Goal: Transaction & Acquisition: Purchase product/service

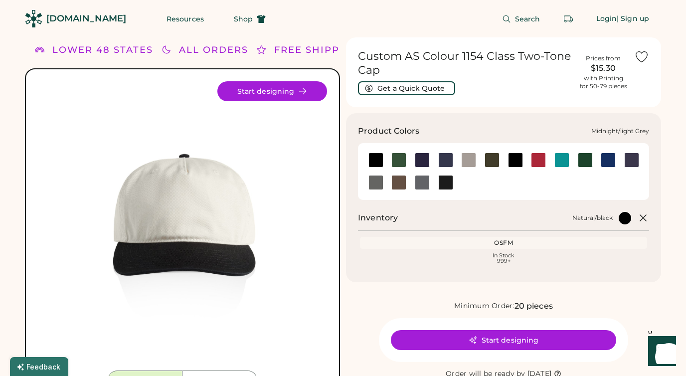
click at [471, 158] on div at bounding box center [468, 160] width 15 height 15
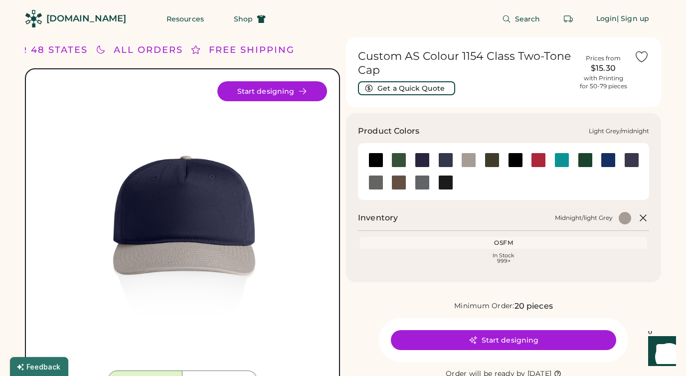
click at [418, 158] on div at bounding box center [422, 160] width 15 height 15
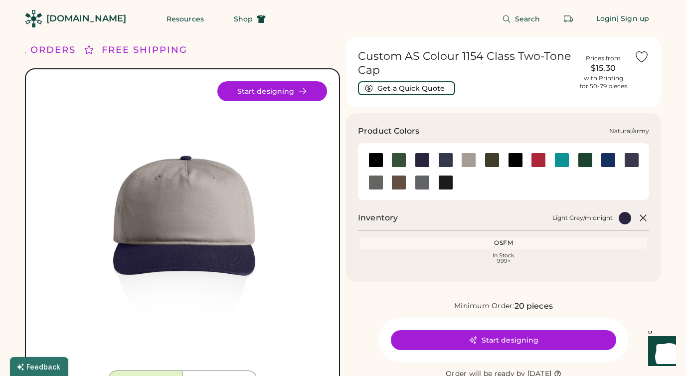
click at [491, 156] on div at bounding box center [492, 160] width 15 height 15
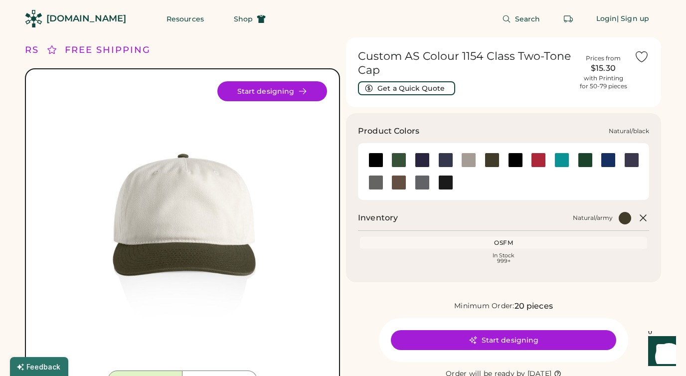
click at [520, 161] on div at bounding box center [515, 160] width 15 height 15
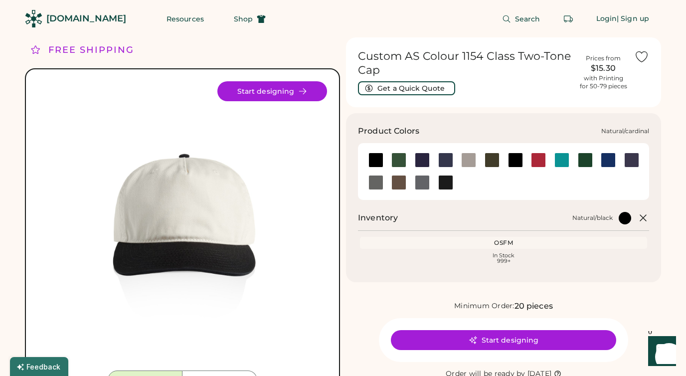
click at [535, 160] on div at bounding box center [538, 160] width 15 height 15
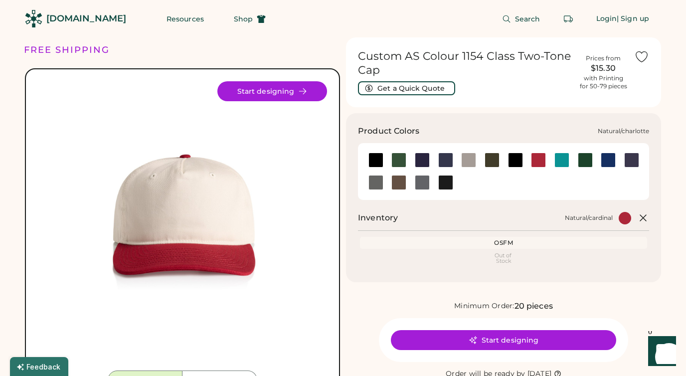
click at [571, 160] on div at bounding box center [561, 160] width 23 height 15
click at [561, 162] on div at bounding box center [562, 160] width 15 height 15
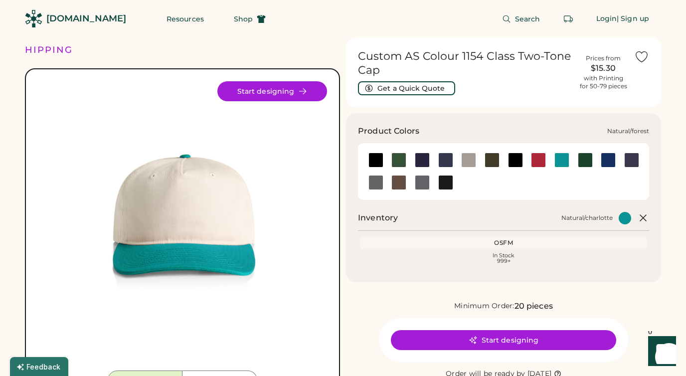
click at [581, 161] on div at bounding box center [585, 160] width 15 height 15
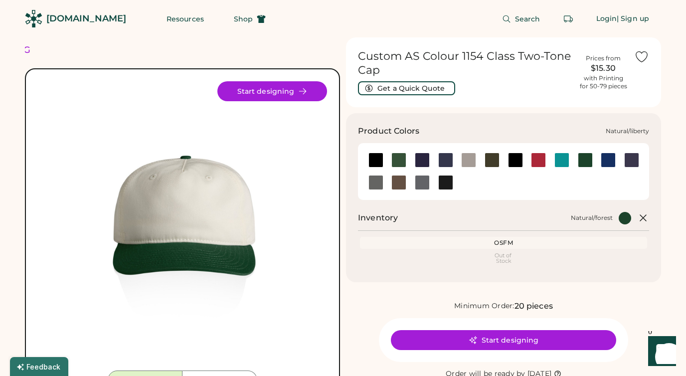
click at [609, 160] on div at bounding box center [608, 160] width 15 height 15
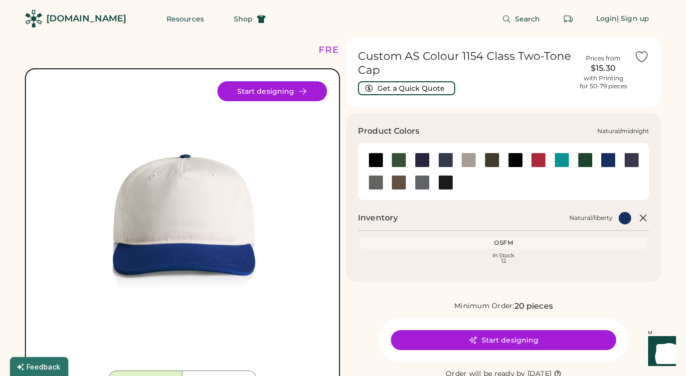
click at [634, 156] on div at bounding box center [631, 160] width 15 height 15
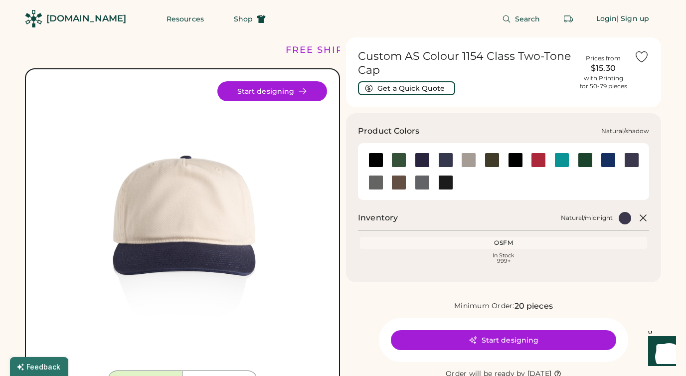
click at [378, 182] on div at bounding box center [376, 182] width 15 height 15
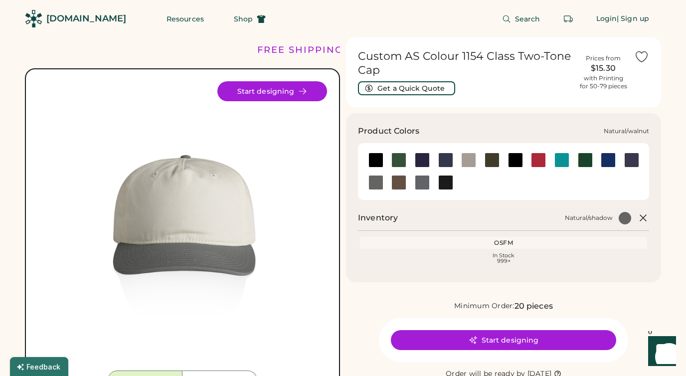
click at [400, 180] on div at bounding box center [399, 182] width 15 height 15
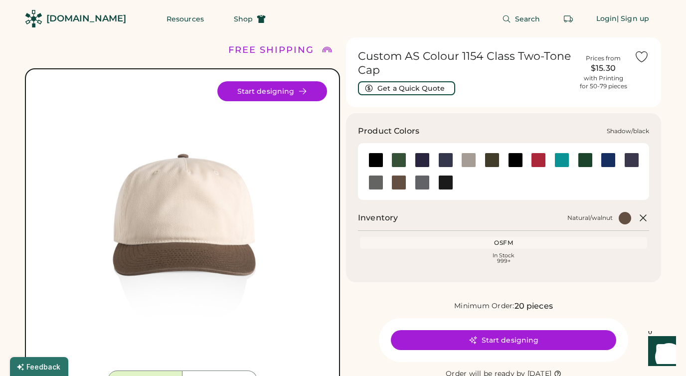
click at [418, 180] on div at bounding box center [422, 182] width 15 height 15
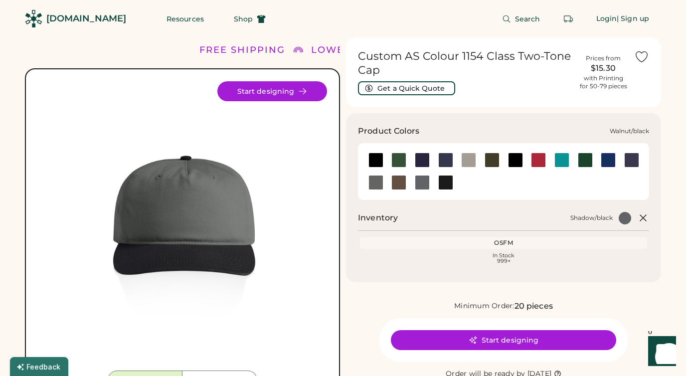
click at [447, 180] on div at bounding box center [445, 182] width 15 height 15
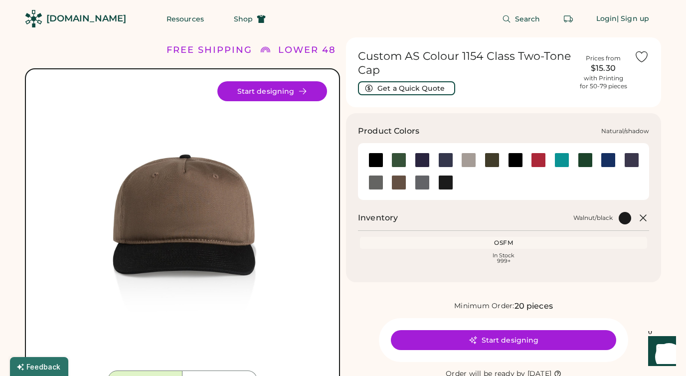
click at [398, 185] on div at bounding box center [399, 182] width 15 height 15
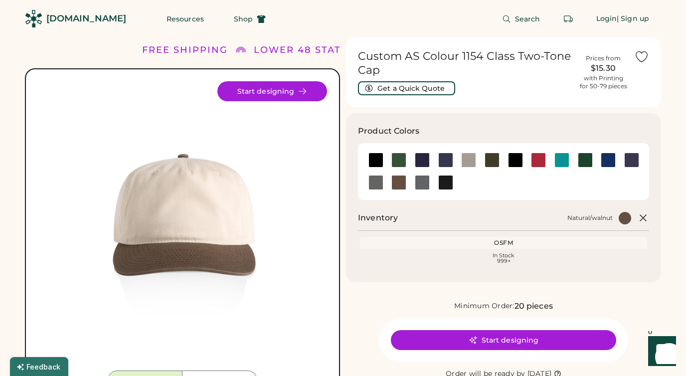
scroll to position [72, 0]
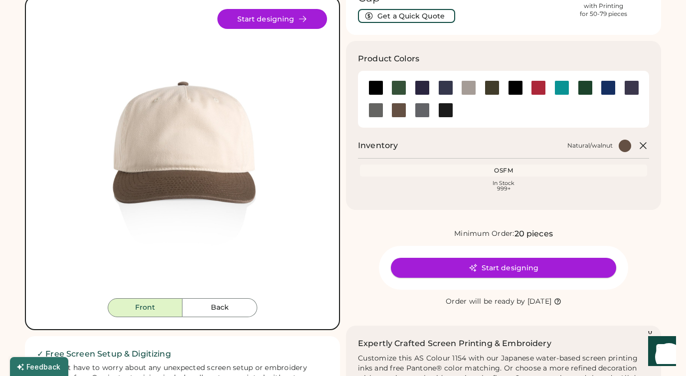
click at [466, 269] on button "Start designing" at bounding box center [503, 268] width 225 height 20
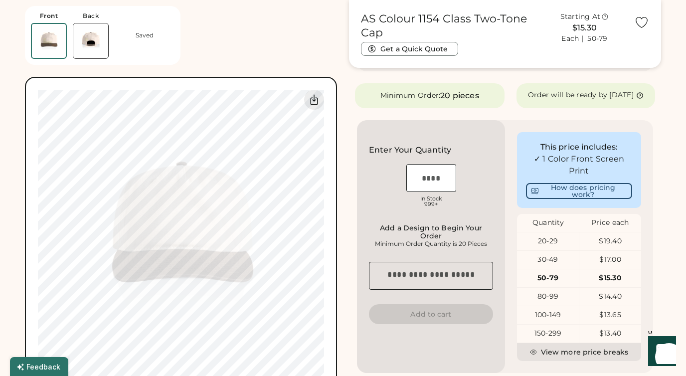
scroll to position [186, 0]
click at [439, 190] on input "input" at bounding box center [432, 178] width 50 height 28
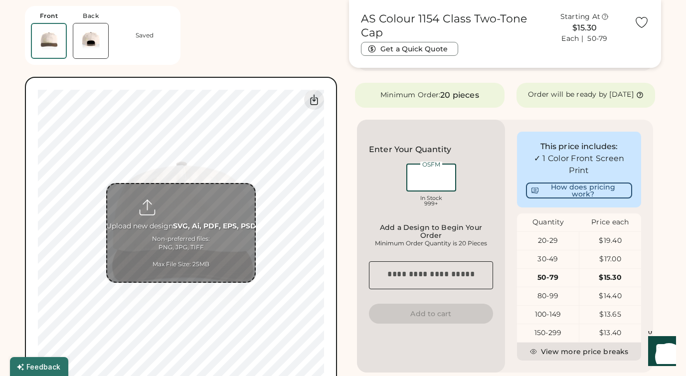
scroll to position [0, 0]
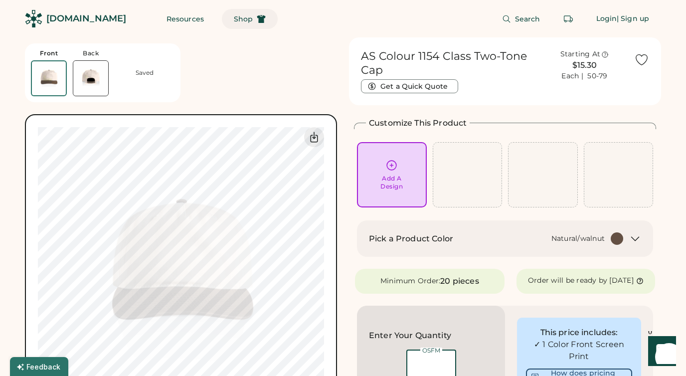
click at [234, 18] on span "Shop" at bounding box center [243, 18] width 19 height 7
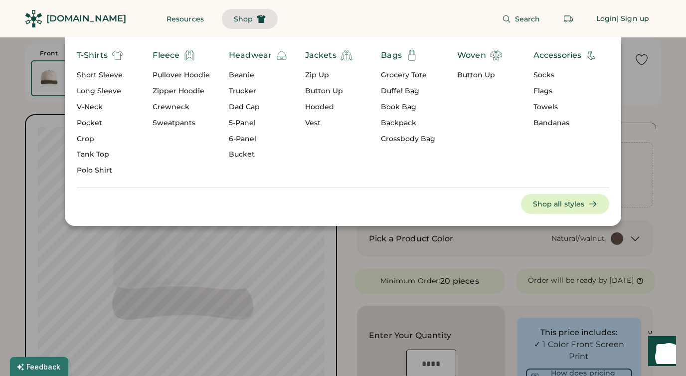
click at [245, 91] on div "Trucker" at bounding box center [258, 91] width 59 height 10
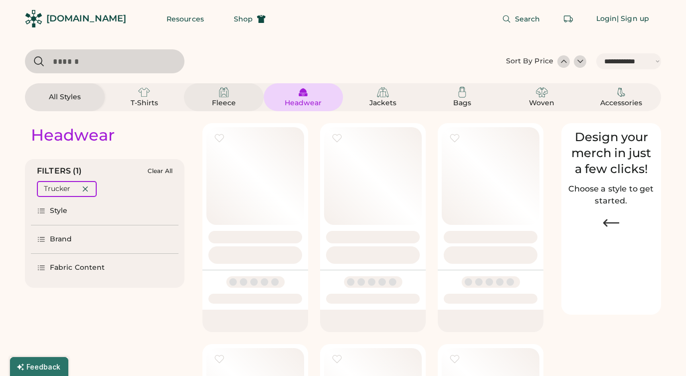
select select "*****"
select select "*"
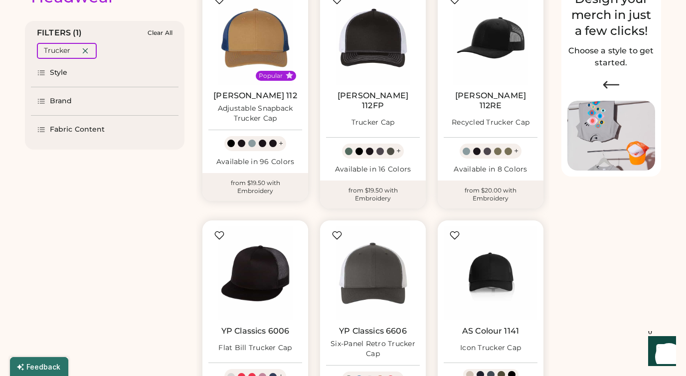
select select "*****"
select select "*"
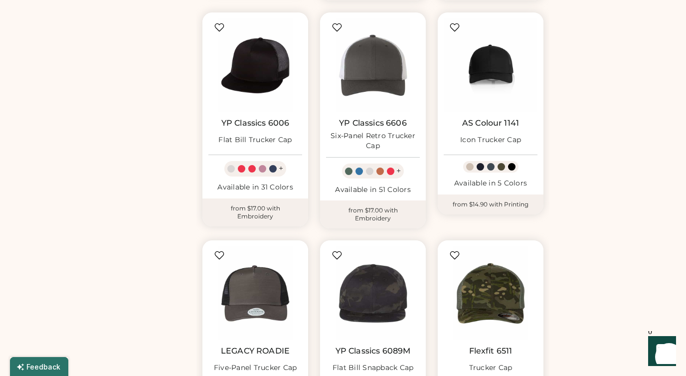
scroll to position [345, 0]
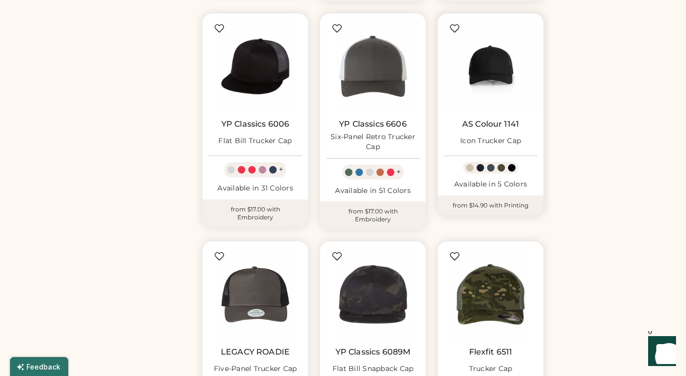
click at [491, 164] on div at bounding box center [490, 167] width 7 height 7
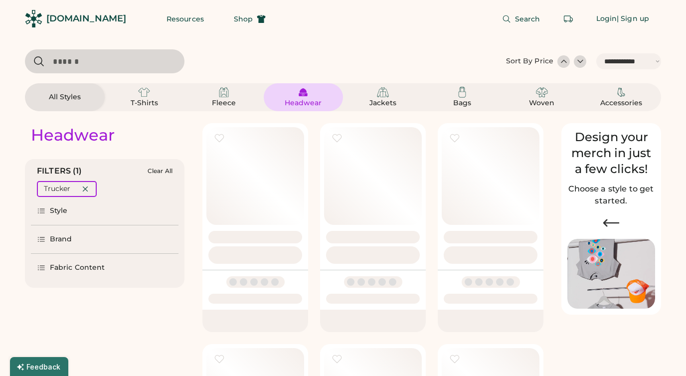
select select "*****"
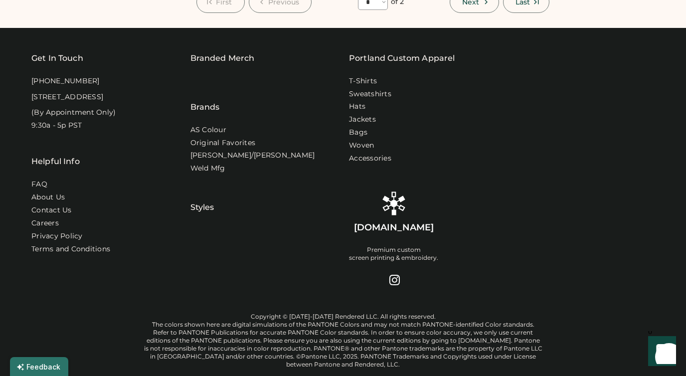
scroll to position [1099, 0]
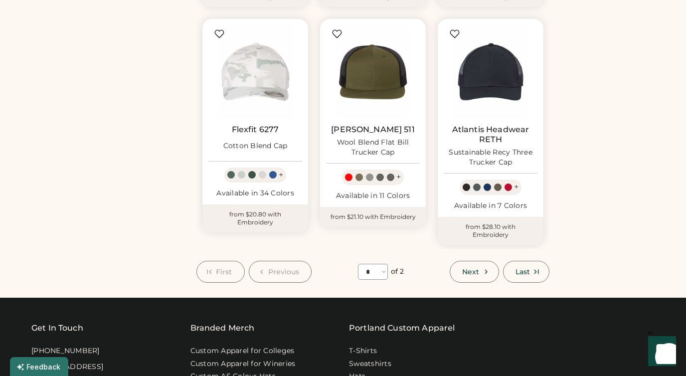
scroll to position [795, 0]
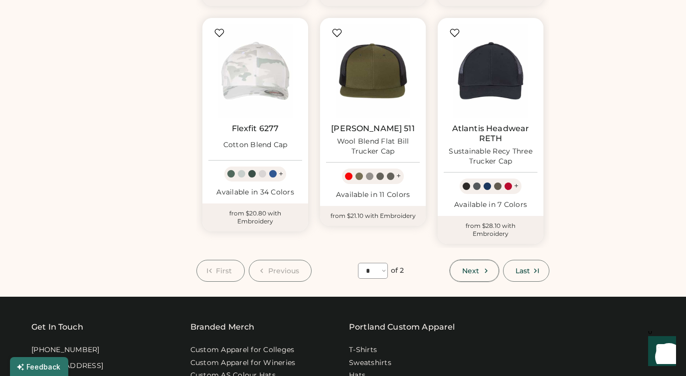
click at [477, 267] on span "Next" at bounding box center [470, 270] width 17 height 7
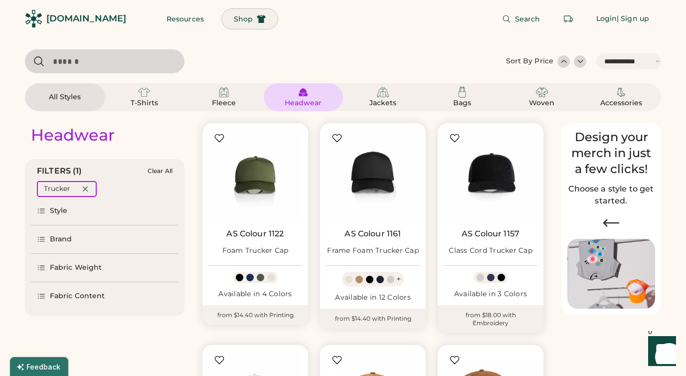
click at [234, 17] on span "Shop" at bounding box center [243, 18] width 19 height 7
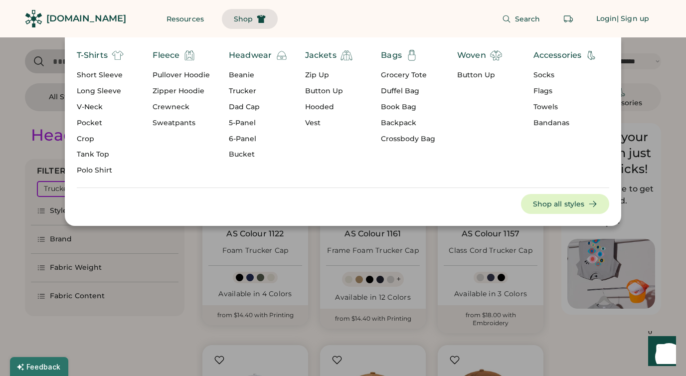
click at [235, 123] on div "5-Panel" at bounding box center [258, 123] width 59 height 10
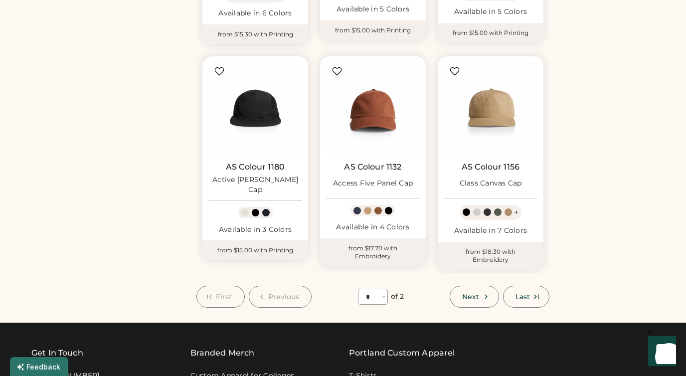
scroll to position [728, 0]
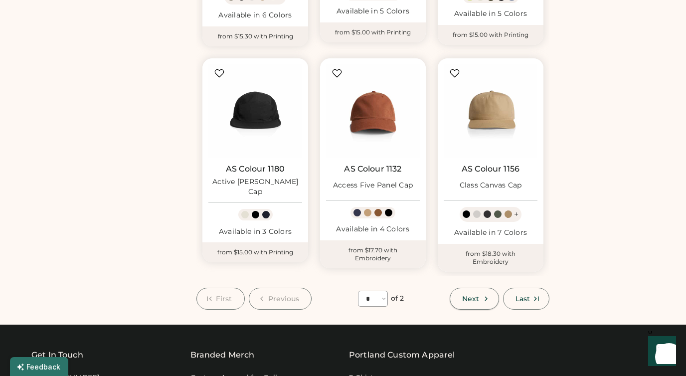
click at [475, 301] on span "Next" at bounding box center [470, 298] width 17 height 7
select select "*"
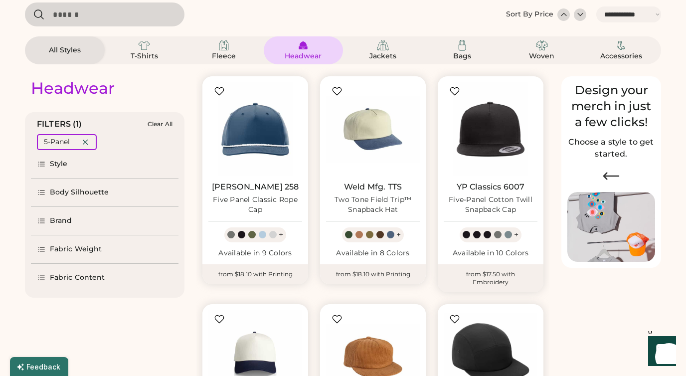
scroll to position [4, 0]
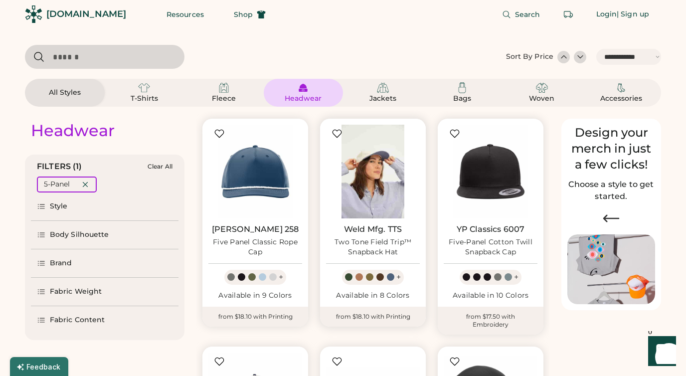
click at [388, 195] on img at bounding box center [373, 172] width 94 height 94
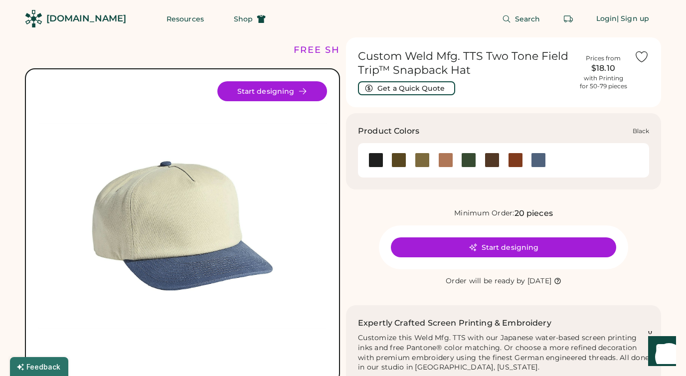
click at [377, 162] on div at bounding box center [376, 160] width 15 height 15
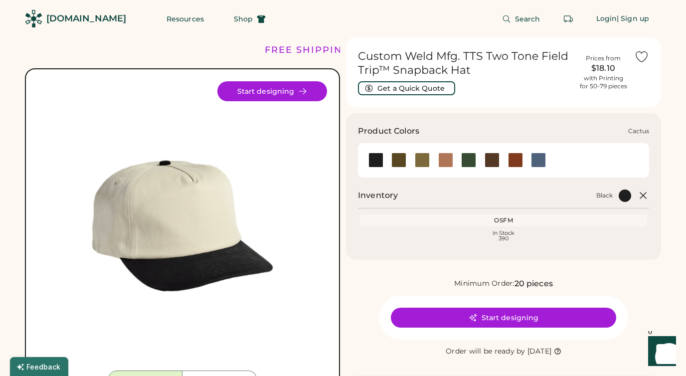
click at [399, 163] on div at bounding box center [399, 160] width 15 height 15
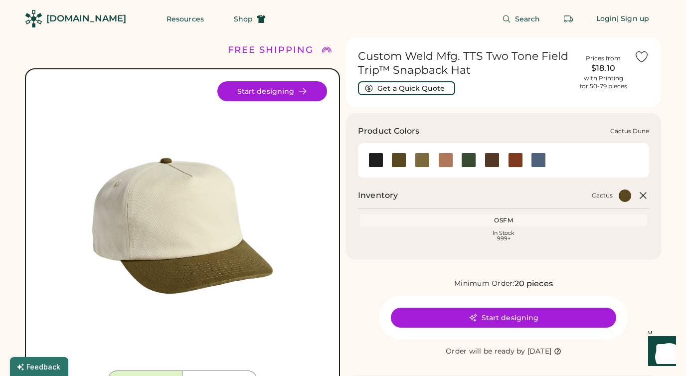
click at [425, 162] on div at bounding box center [422, 160] width 15 height 15
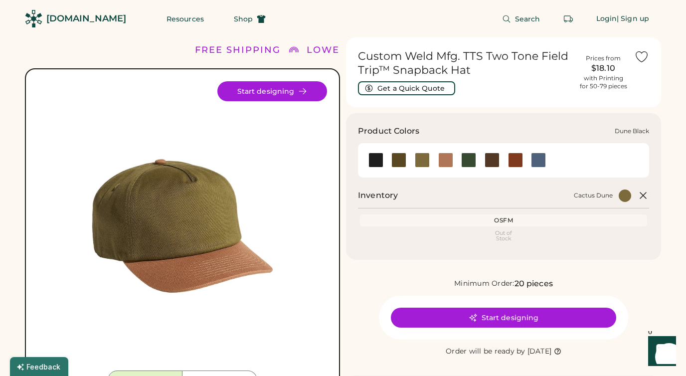
click at [443, 159] on div at bounding box center [445, 160] width 15 height 15
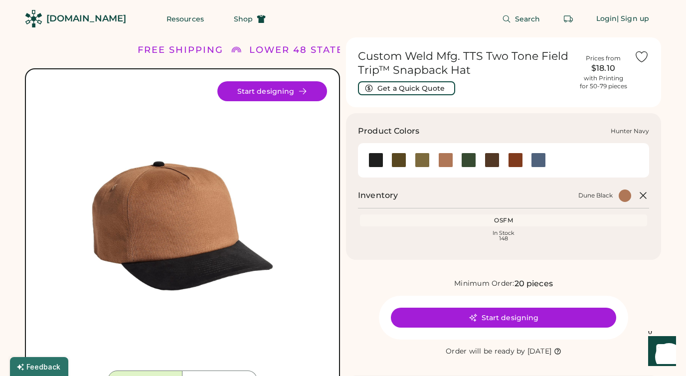
click at [471, 158] on div at bounding box center [468, 160] width 15 height 15
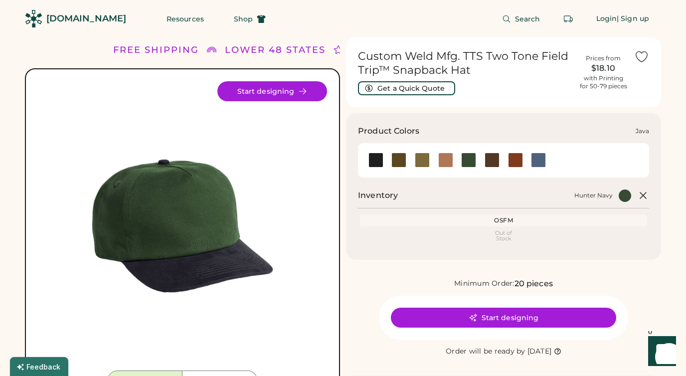
click at [498, 158] on div at bounding box center [492, 160] width 15 height 15
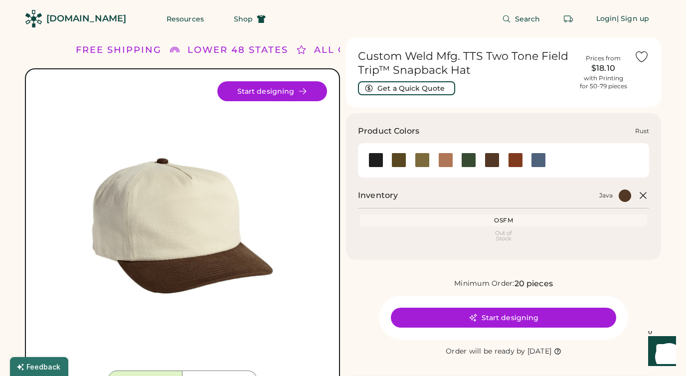
click at [514, 157] on div at bounding box center [515, 160] width 15 height 15
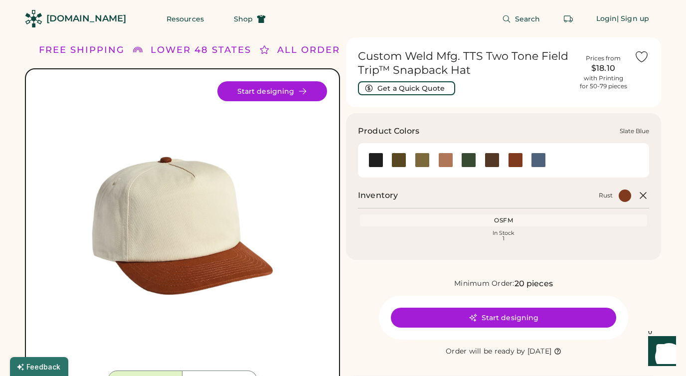
click at [544, 156] on div at bounding box center [538, 160] width 15 height 15
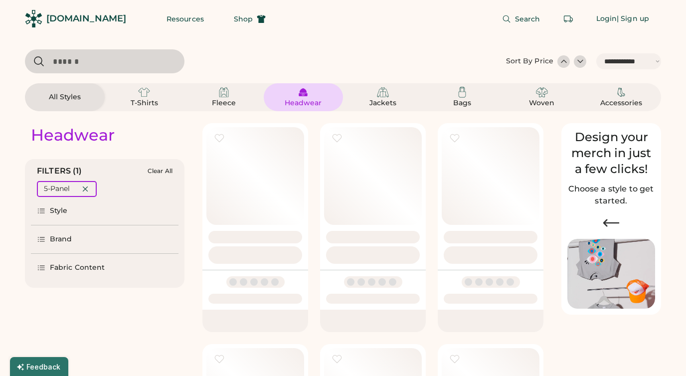
select select "*****"
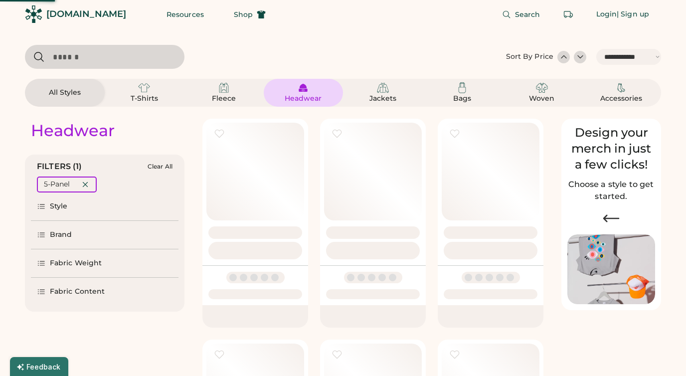
select select "*"
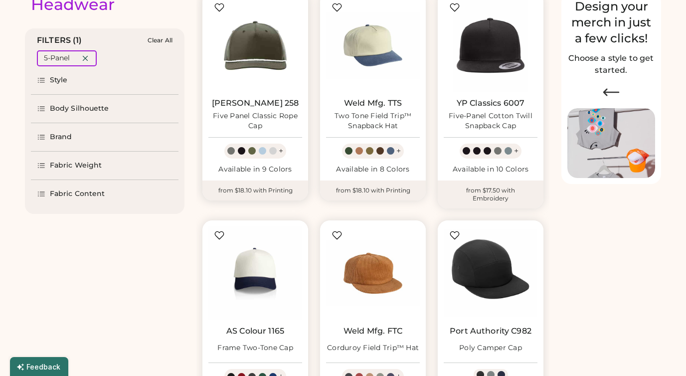
scroll to position [208, 0]
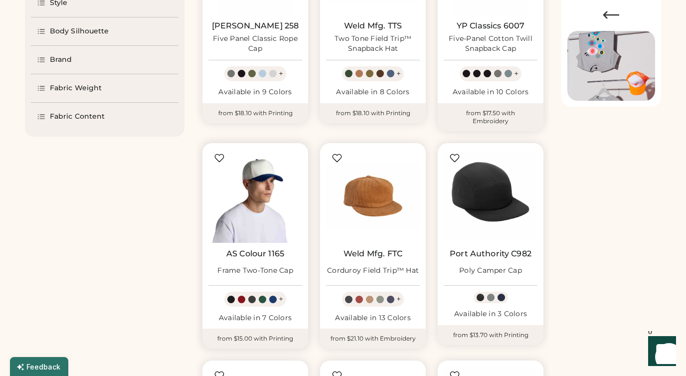
click at [253, 186] on img at bounding box center [255, 196] width 94 height 94
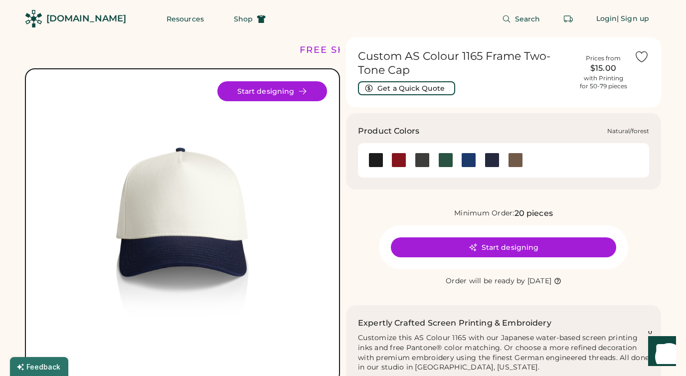
click at [449, 158] on div at bounding box center [445, 160] width 15 height 15
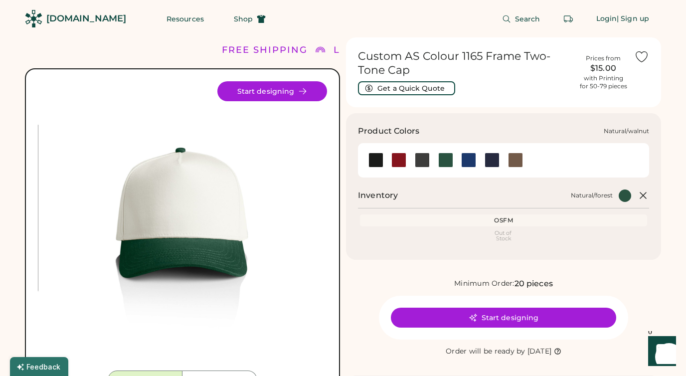
click at [521, 164] on div at bounding box center [515, 160] width 15 height 15
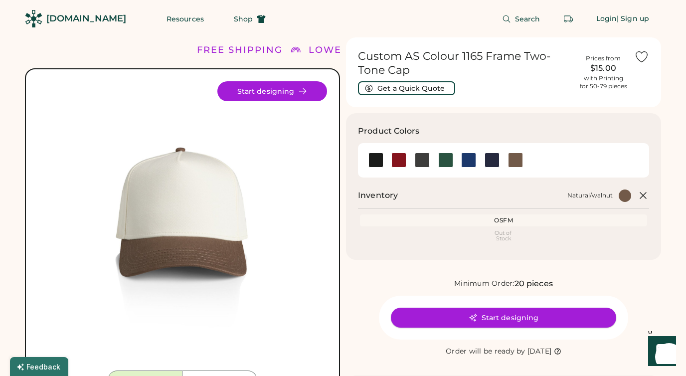
click at [522, 327] on button "Start designing" at bounding box center [503, 318] width 225 height 20
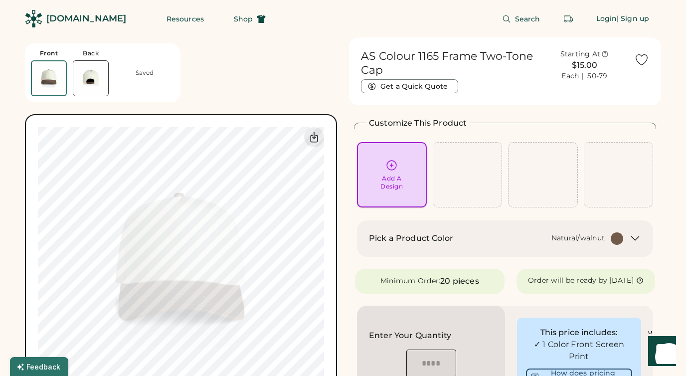
click at [392, 162] on icon at bounding box center [392, 165] width 12 height 12
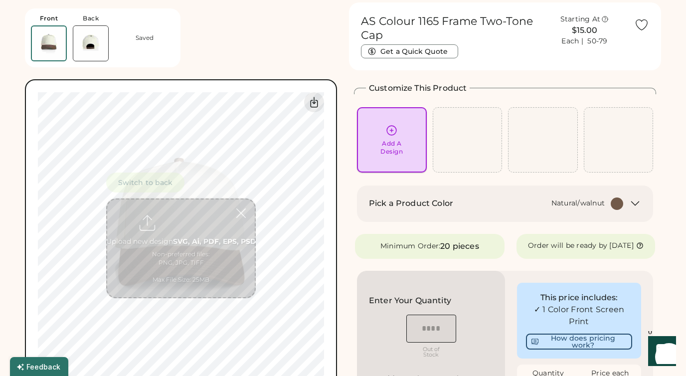
scroll to position [37, 0]
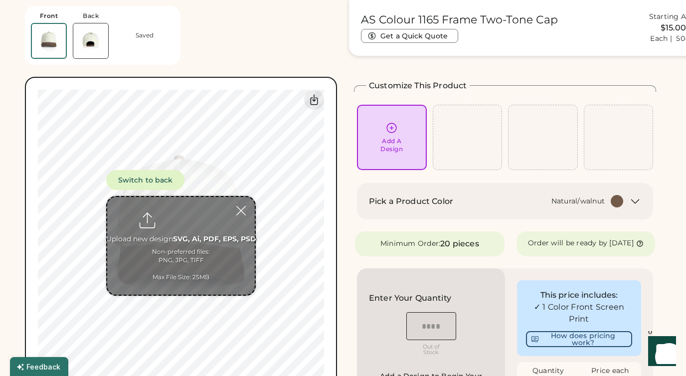
click at [169, 227] on input "file" at bounding box center [181, 246] width 148 height 98
click at [177, 232] on input "file" at bounding box center [181, 246] width 148 height 98
click at [173, 223] on input "file" at bounding box center [181, 246] width 148 height 98
type input "**********"
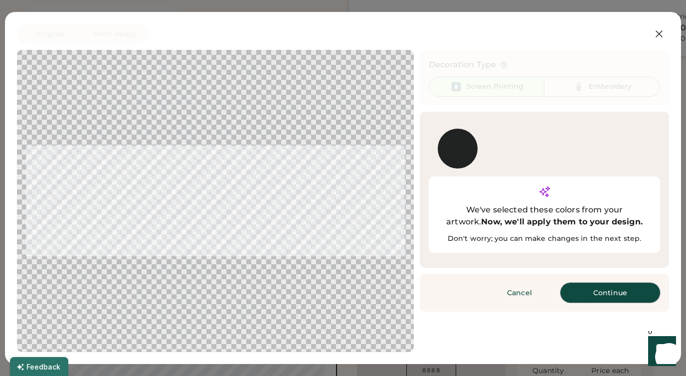
click at [584, 283] on button "Continue" at bounding box center [611, 293] width 100 height 20
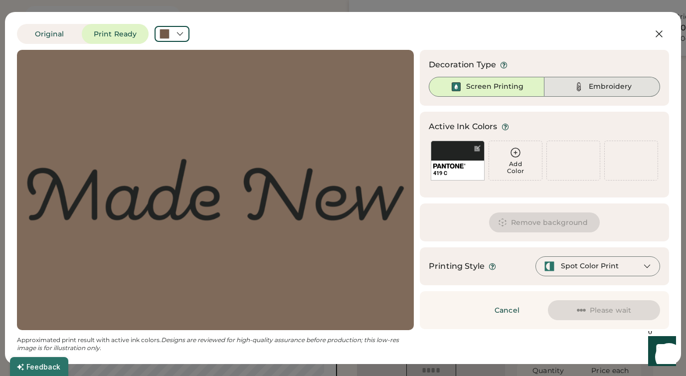
click at [592, 90] on div "Embroidery" at bounding box center [610, 87] width 43 height 10
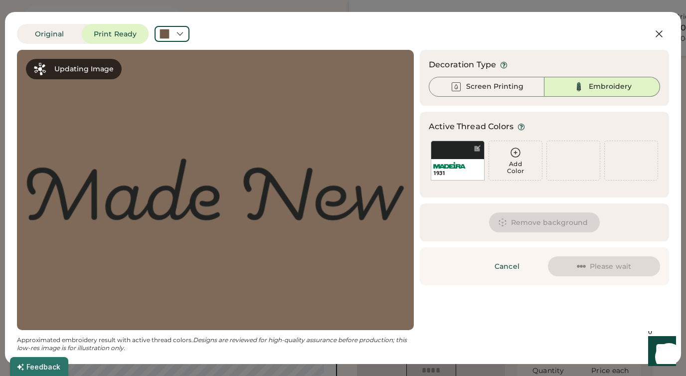
scroll to position [0, 0]
click at [453, 147] on div "1931" at bounding box center [458, 161] width 54 height 40
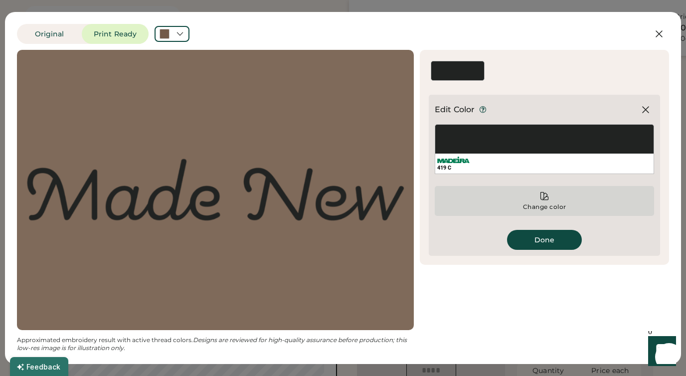
click at [551, 197] on div "Change color" at bounding box center [544, 201] width 219 height 30
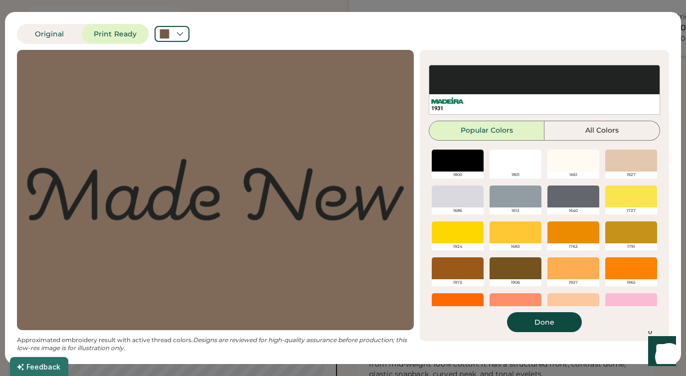
click at [465, 268] on div at bounding box center [458, 268] width 52 height 22
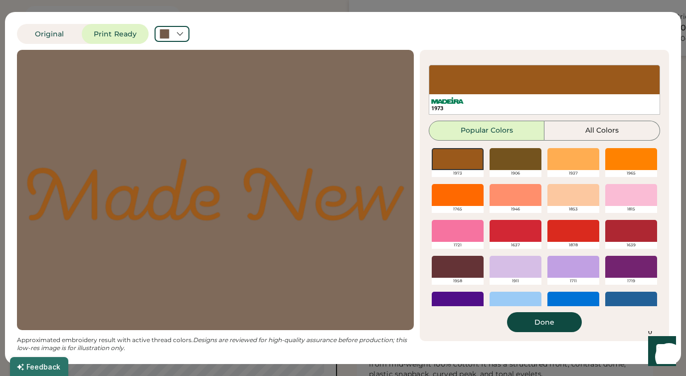
scroll to position [129, 0]
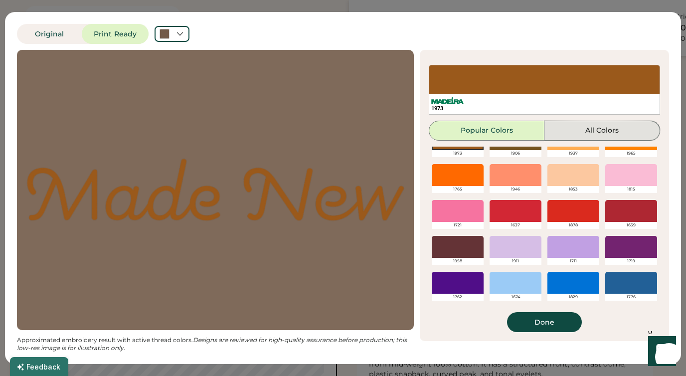
click at [593, 129] on button "All Colors" at bounding box center [603, 131] width 116 height 20
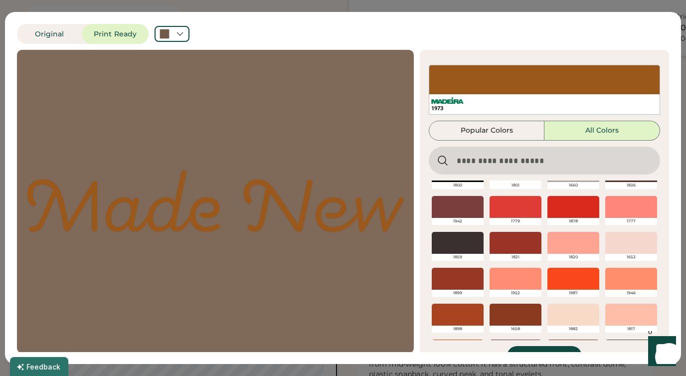
scroll to position [0, 0]
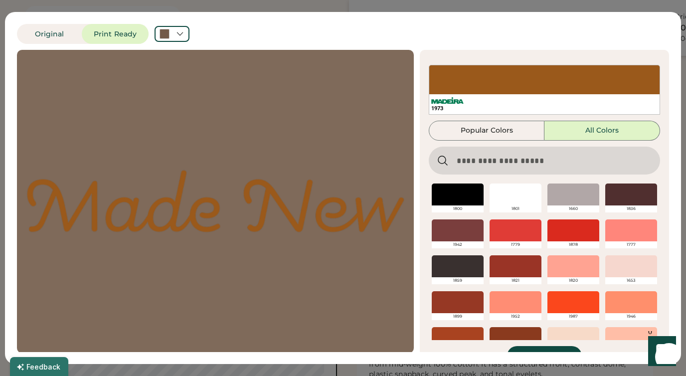
click at [507, 161] on input "input" at bounding box center [544, 161] width 231 height 28
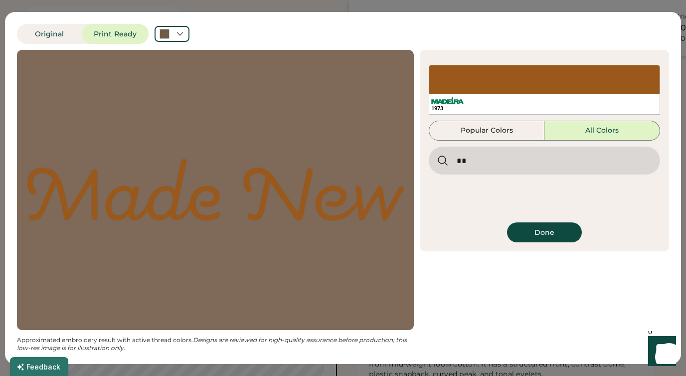
type input "*"
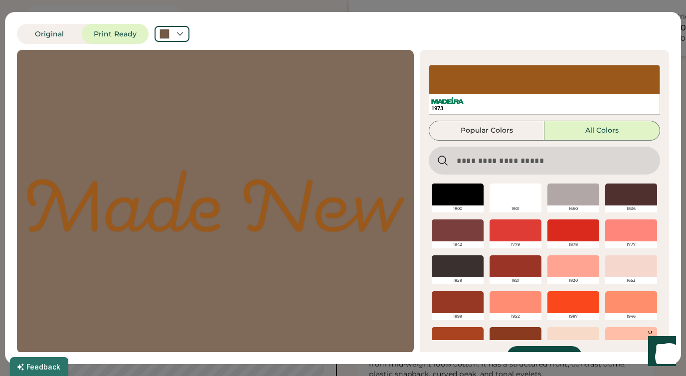
scroll to position [23, 0]
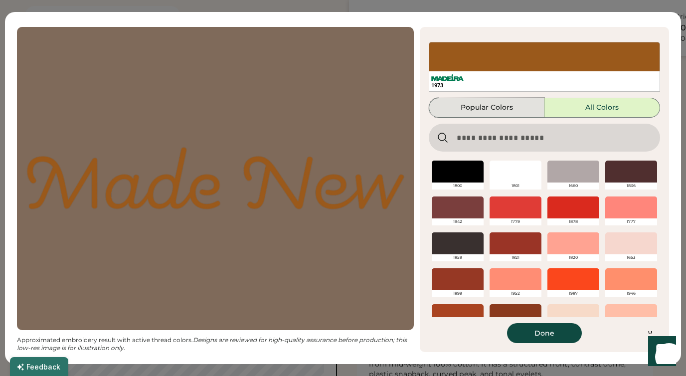
click at [499, 107] on button "Popular Colors" at bounding box center [487, 108] width 116 height 20
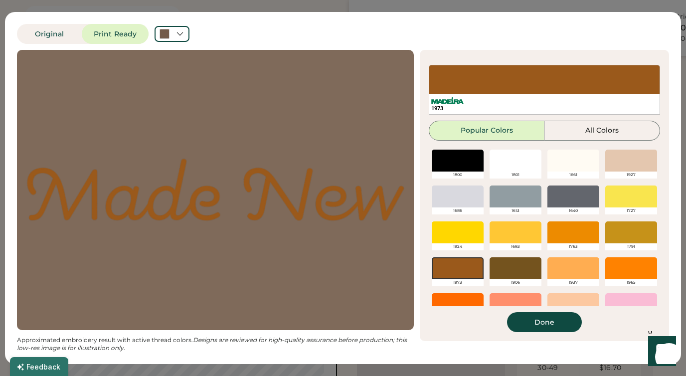
scroll to position [49, 0]
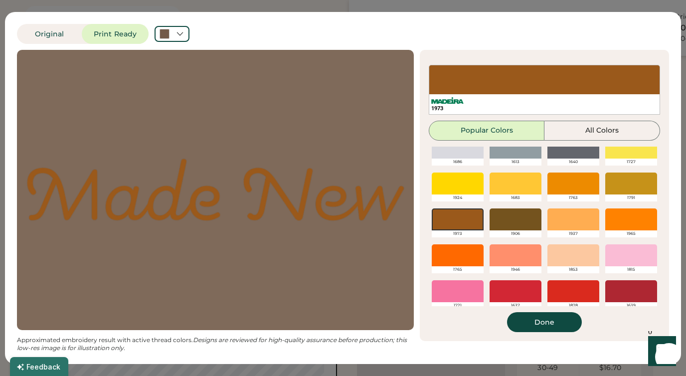
click at [522, 228] on div at bounding box center [516, 219] width 52 height 22
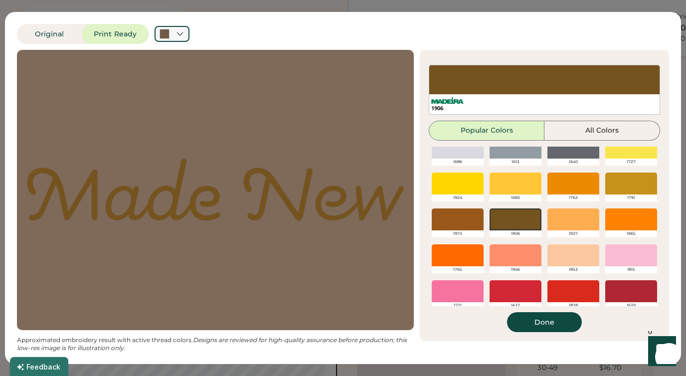
click at [179, 34] on icon at bounding box center [179, 33] width 5 height 3
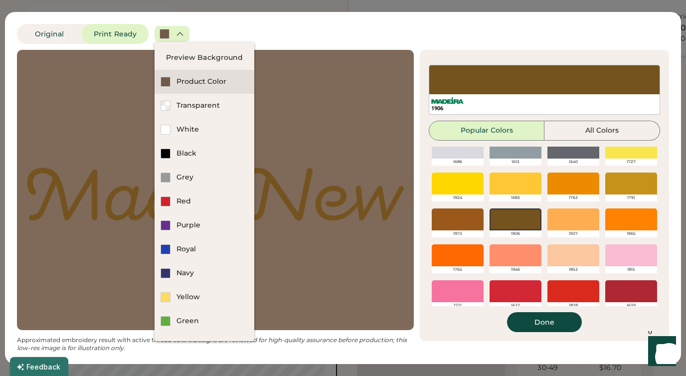
click at [182, 82] on div "Product Color" at bounding box center [213, 82] width 72 height 10
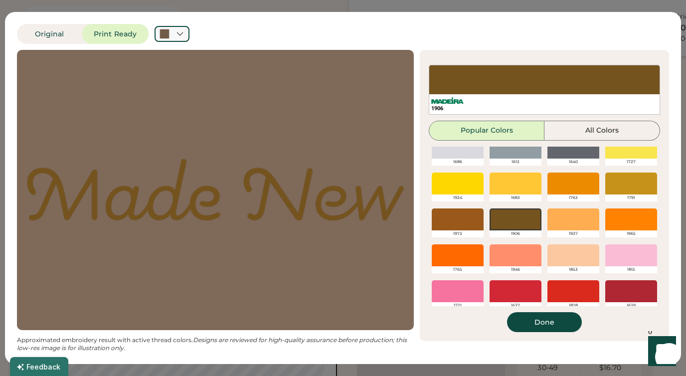
click at [176, 41] on div at bounding box center [172, 34] width 35 height 16
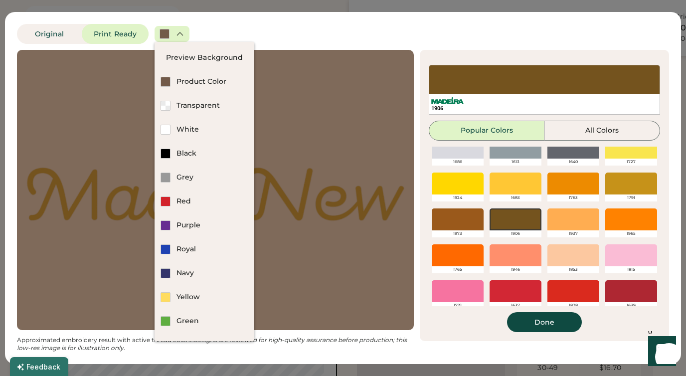
click at [276, 18] on div "Original Print Ready Updating Image Approximated embroidery result with active …" at bounding box center [343, 188] width 676 height 352
click at [177, 35] on icon at bounding box center [180, 33] width 9 height 9
click at [314, 44] on div "Original Print Ready Updating Image Approximated embroidery result with active …" at bounding box center [343, 188] width 652 height 328
click at [178, 34] on icon at bounding box center [179, 33] width 5 height 3
click at [229, 80] on div "Product Color" at bounding box center [213, 82] width 72 height 10
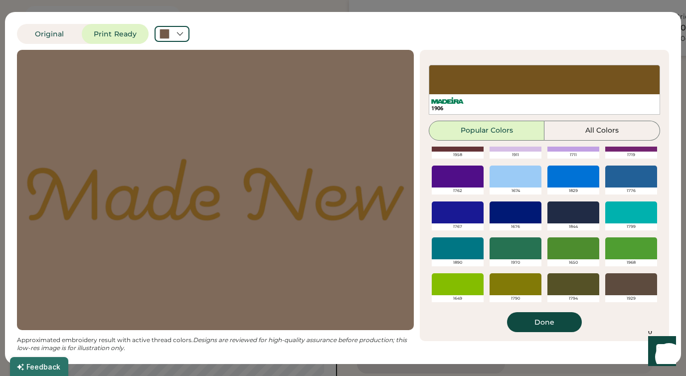
scroll to position [207, 0]
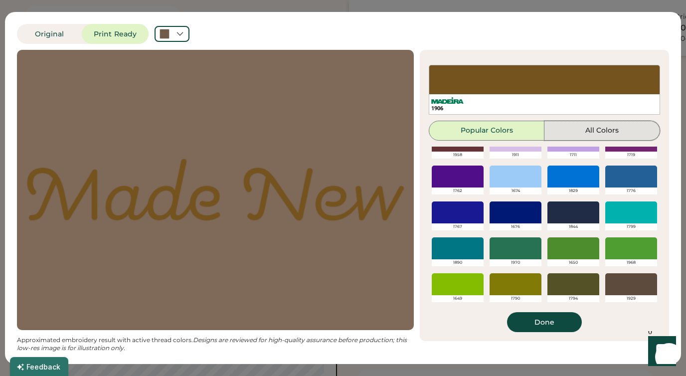
click at [596, 126] on button "All Colors" at bounding box center [603, 131] width 116 height 20
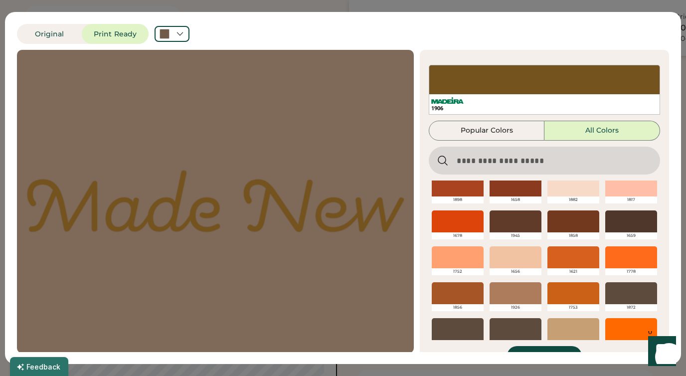
scroll to position [186, 0]
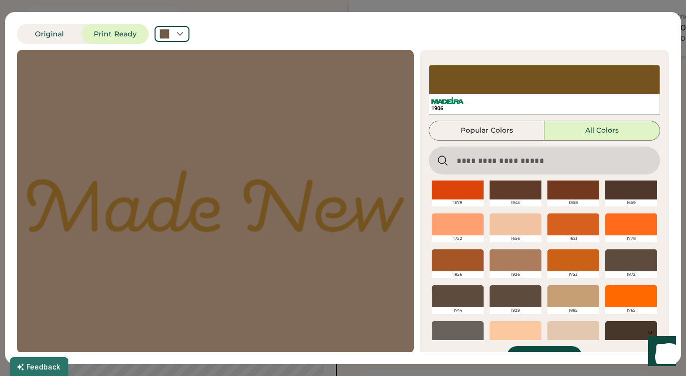
click at [530, 259] on div at bounding box center [516, 260] width 52 height 22
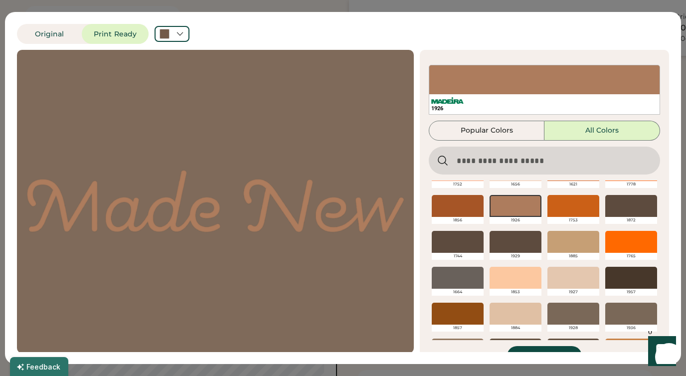
scroll to position [239, 0]
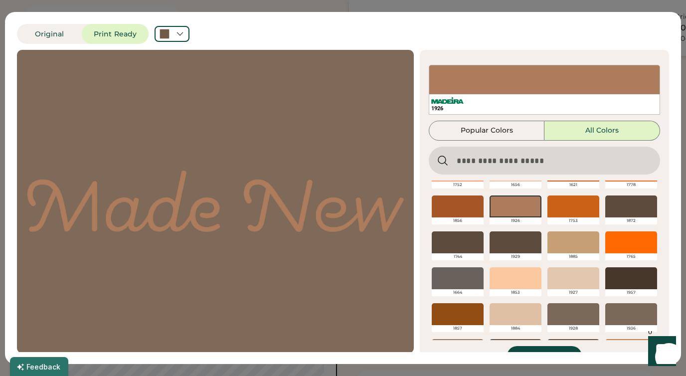
click at [527, 241] on div at bounding box center [516, 242] width 52 height 22
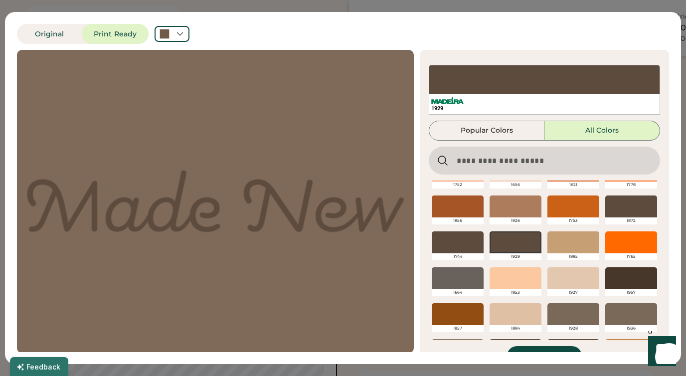
click at [457, 246] on div at bounding box center [458, 242] width 52 height 22
click at [583, 315] on div at bounding box center [574, 314] width 52 height 22
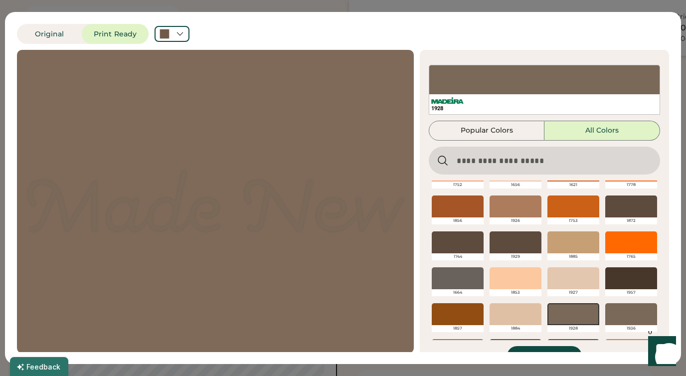
click at [629, 311] on div at bounding box center [632, 314] width 52 height 22
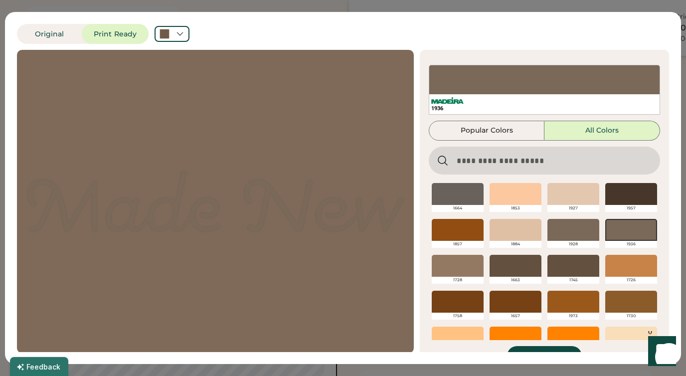
scroll to position [330, 0]
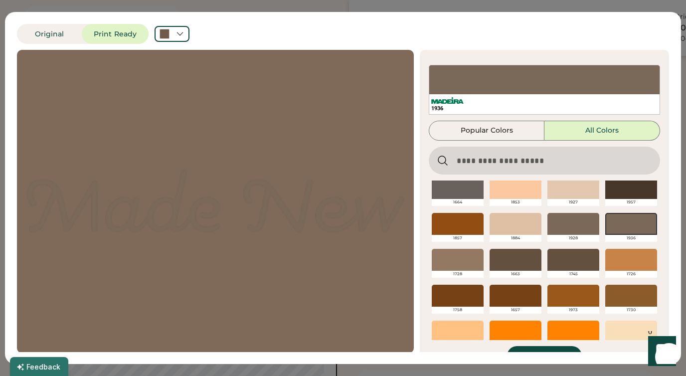
click at [465, 261] on div at bounding box center [458, 260] width 52 height 22
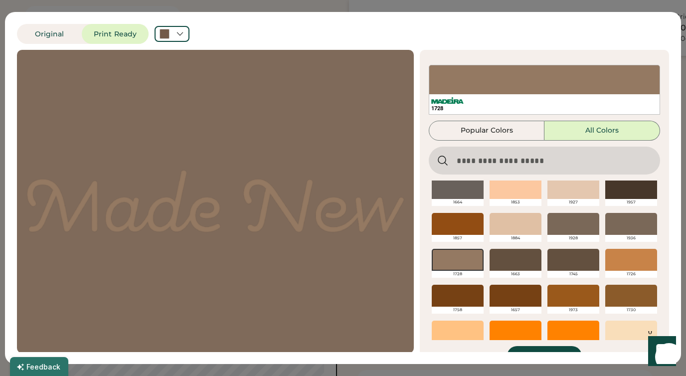
click at [632, 222] on div at bounding box center [632, 224] width 52 height 22
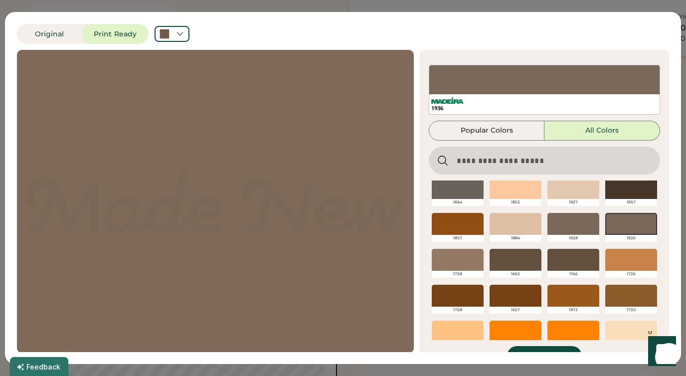
click at [580, 222] on div at bounding box center [574, 224] width 52 height 22
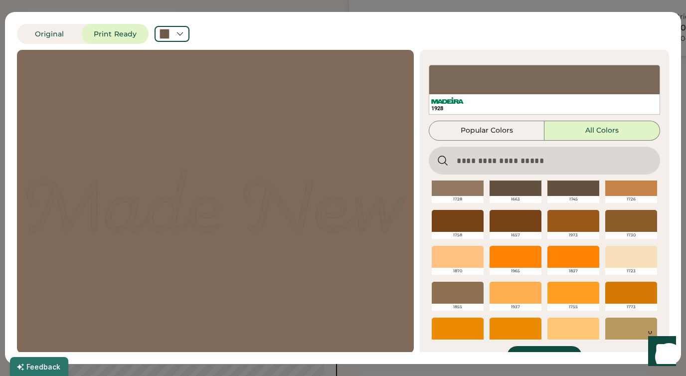
scroll to position [354, 0]
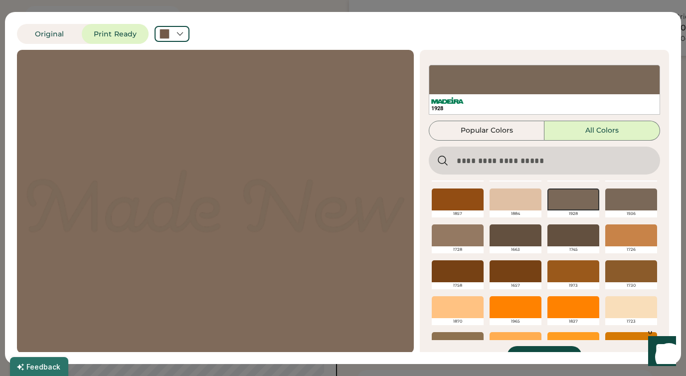
click at [458, 243] on div at bounding box center [458, 235] width 52 height 22
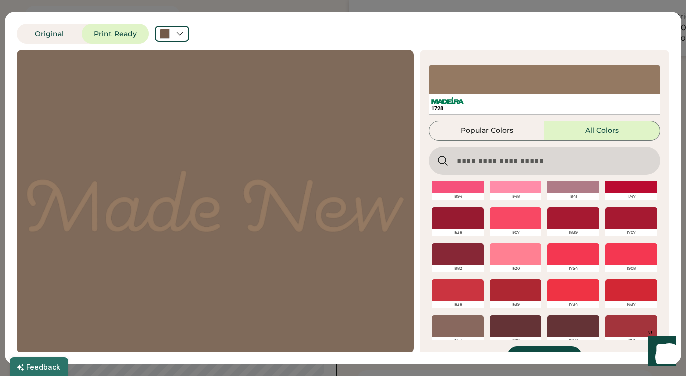
scroll to position [2677, 0]
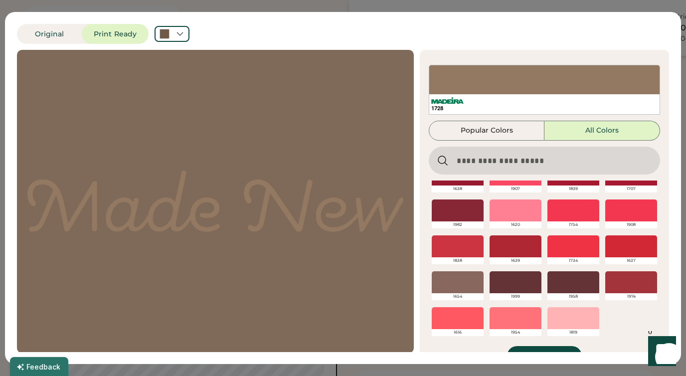
click at [455, 279] on div at bounding box center [458, 282] width 52 height 22
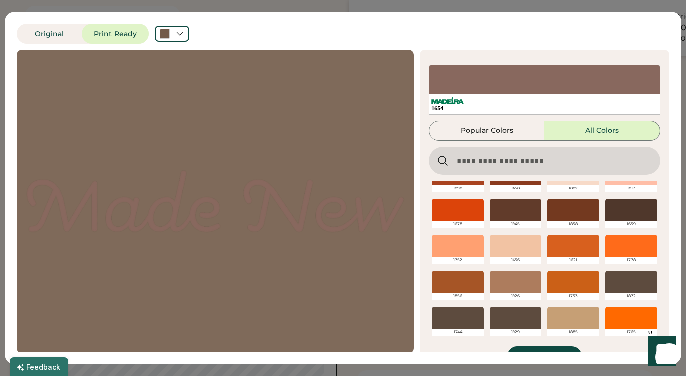
scroll to position [168, 0]
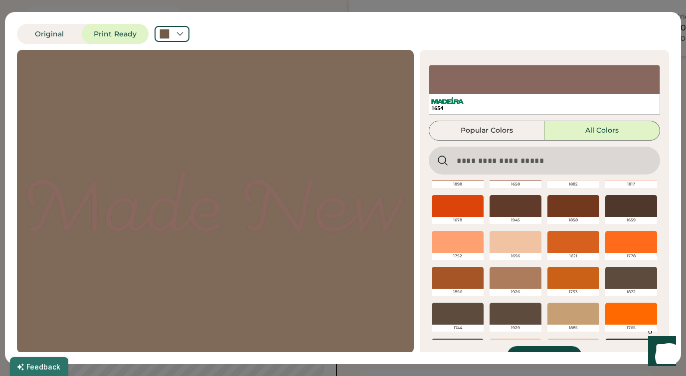
click at [511, 276] on div at bounding box center [516, 278] width 52 height 22
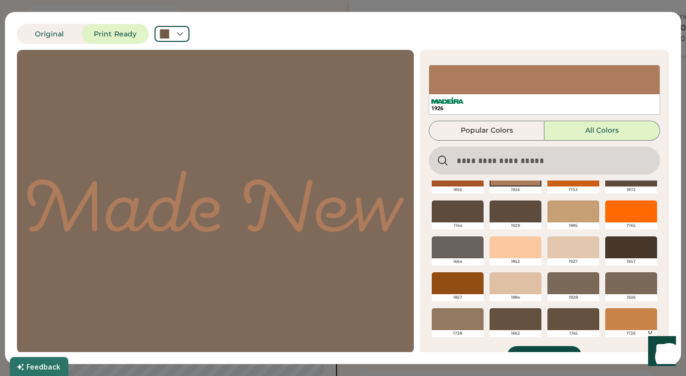
scroll to position [279, 0]
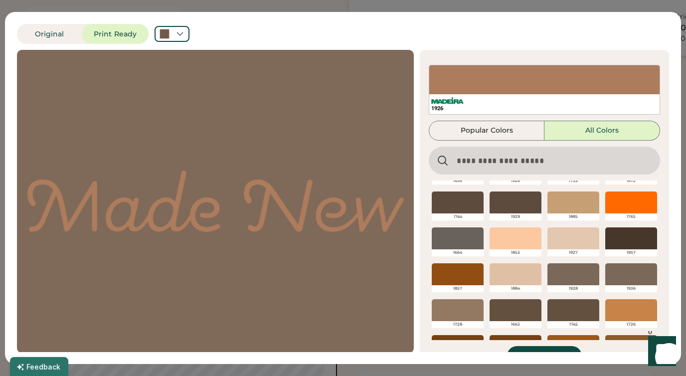
click at [568, 278] on div at bounding box center [574, 274] width 52 height 22
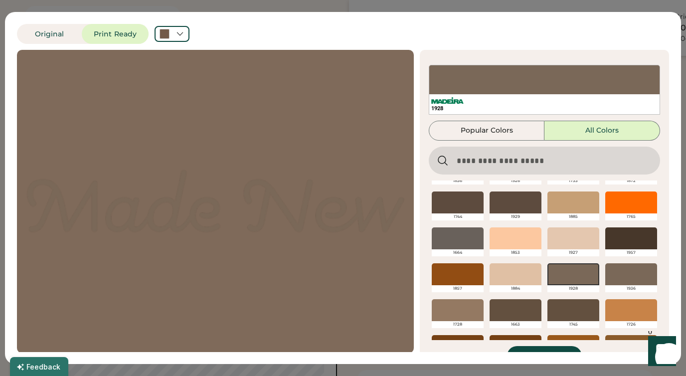
click at [624, 274] on div at bounding box center [632, 274] width 52 height 22
click at [470, 304] on div at bounding box center [458, 310] width 52 height 22
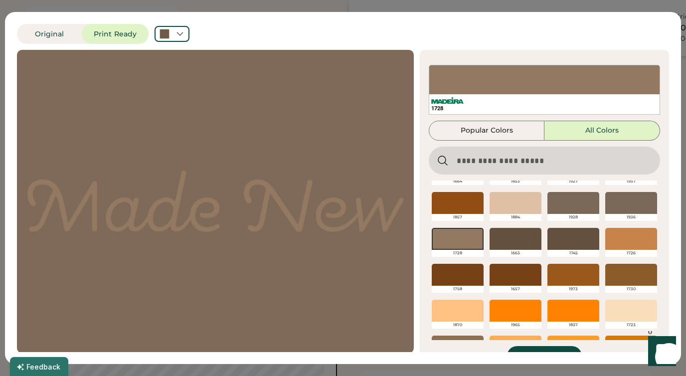
scroll to position [352, 0]
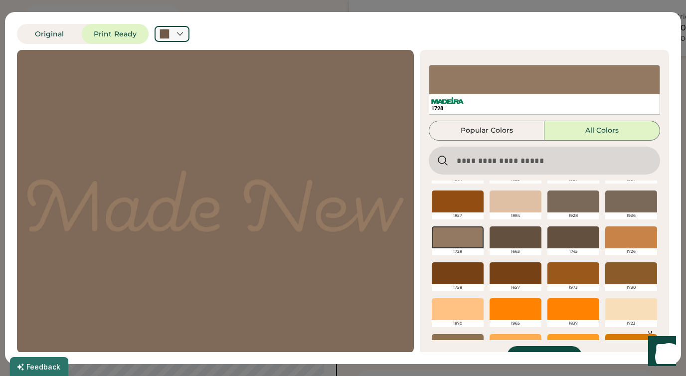
click at [185, 29] on div at bounding box center [172, 34] width 35 height 16
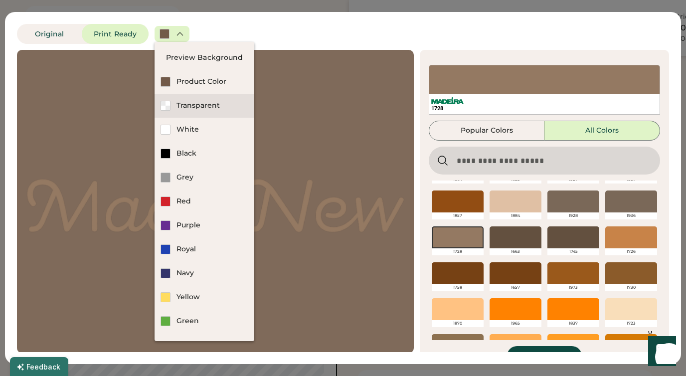
click at [173, 107] on div "Transparent" at bounding box center [205, 106] width 100 height 24
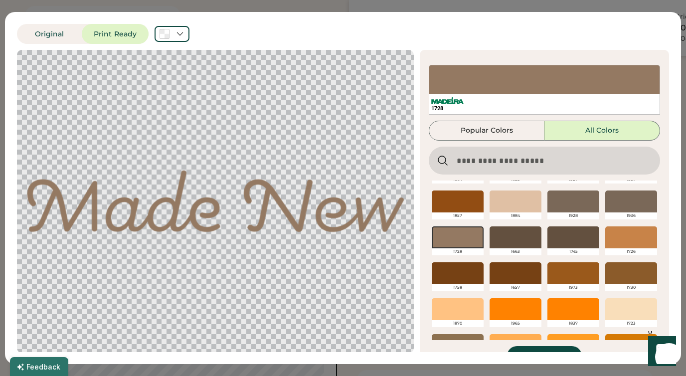
scroll to position [23, 0]
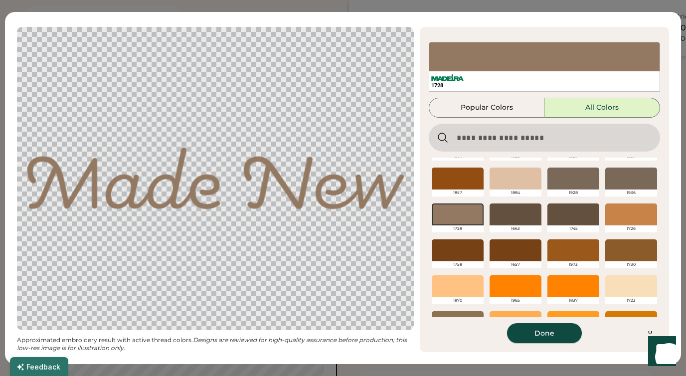
click at [549, 336] on button "Done" at bounding box center [544, 333] width 75 height 20
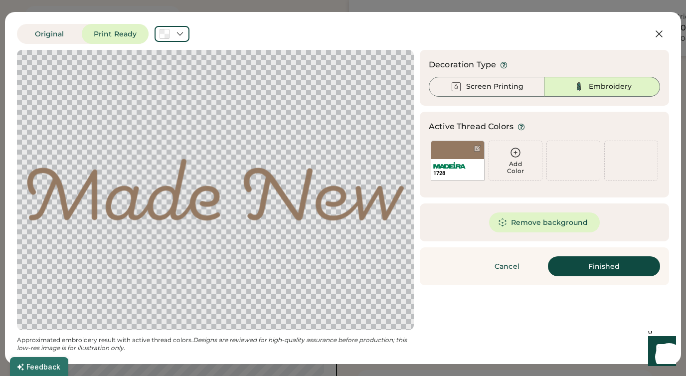
scroll to position [0, 0]
click at [585, 276] on div "Cancel Finished Continue" at bounding box center [544, 266] width 249 height 38
click at [585, 267] on button "Finished" at bounding box center [604, 266] width 112 height 20
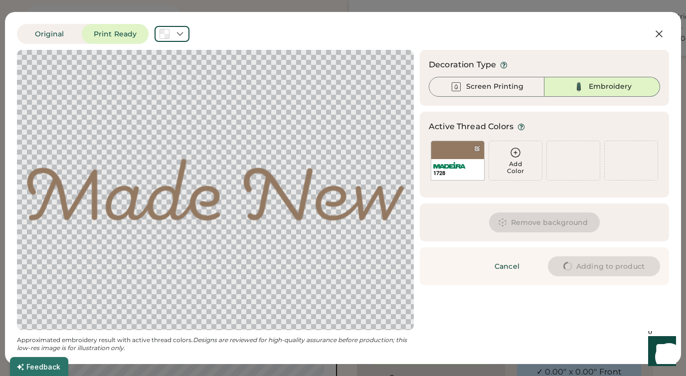
type input "****"
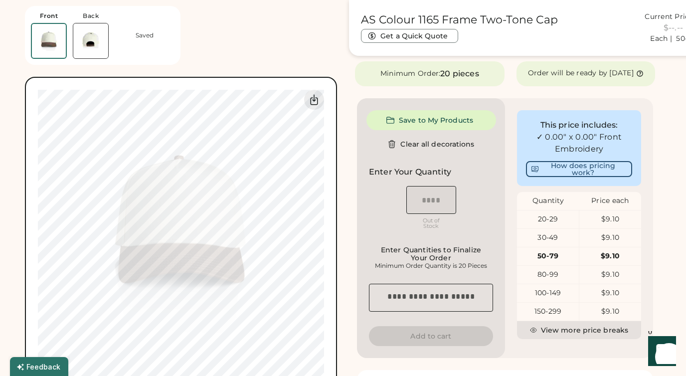
type input "****"
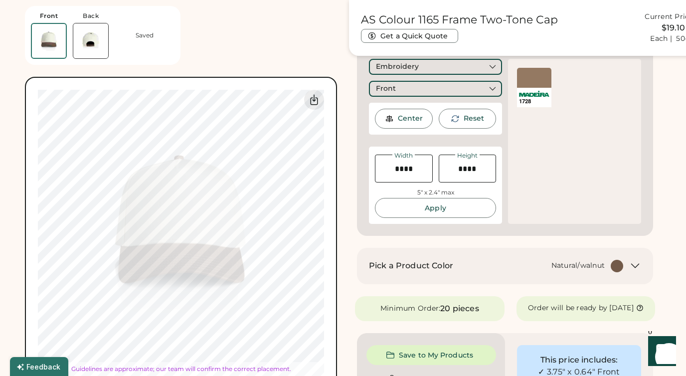
type input "****"
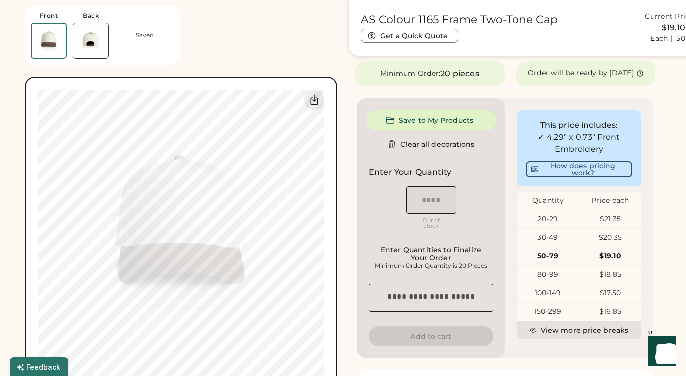
type input "****"
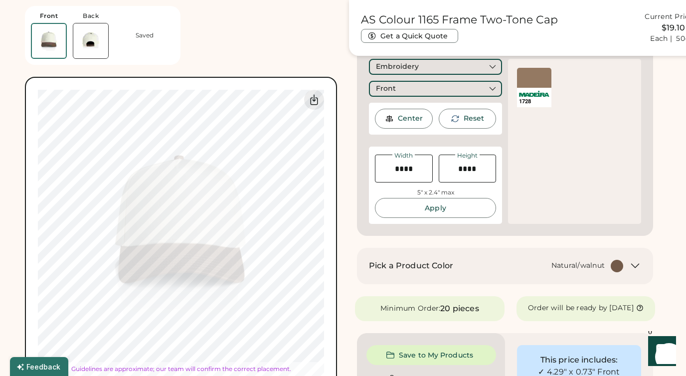
type input "****"
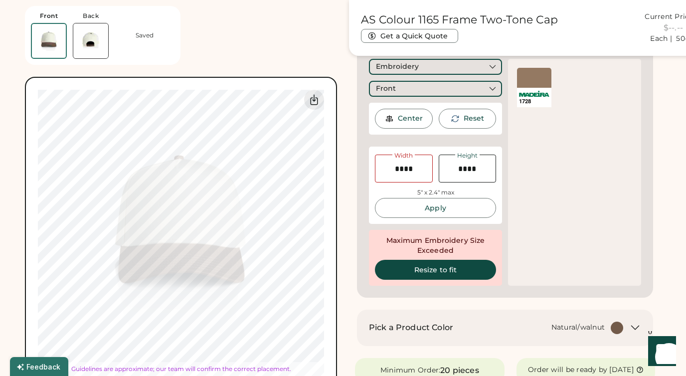
type input "****"
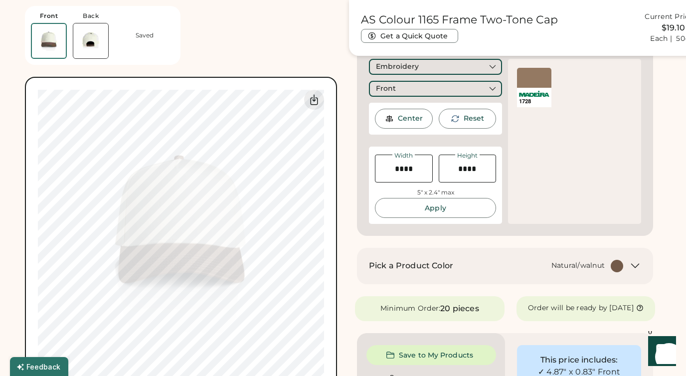
click at [409, 169] on input "input" at bounding box center [404, 169] width 58 height 28
type input "****"
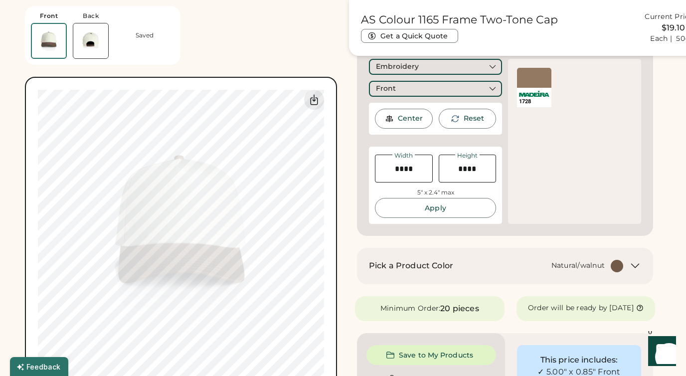
type input "****"
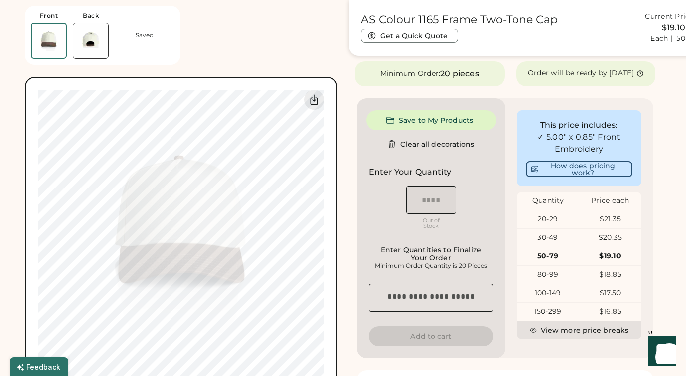
type input "****"
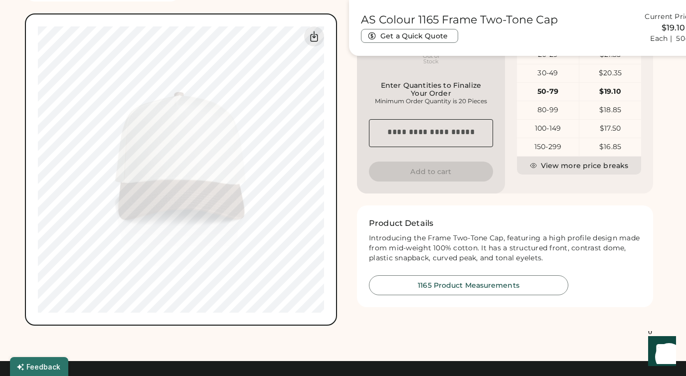
scroll to position [374, 0]
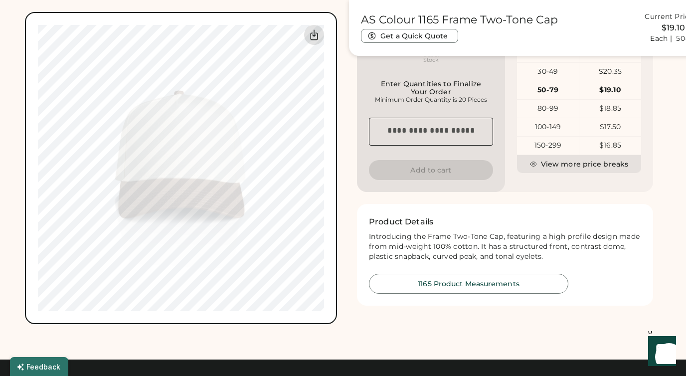
click at [315, 38] on icon at bounding box center [314, 35] width 12 height 12
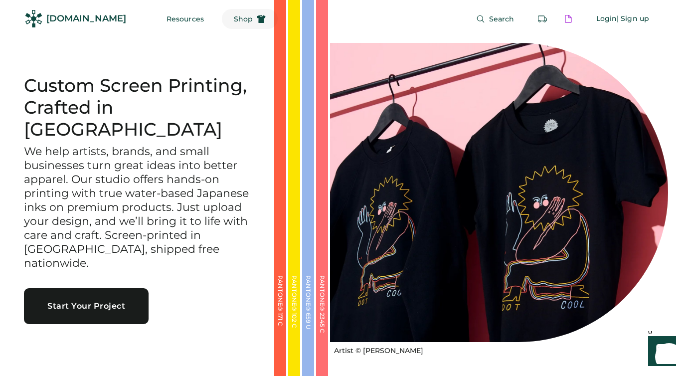
click at [234, 17] on span "Shop" at bounding box center [243, 18] width 19 height 7
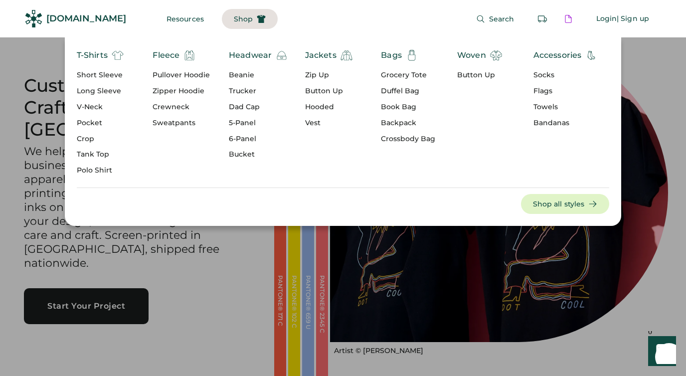
click at [253, 125] on div "5-Panel" at bounding box center [258, 123] width 59 height 10
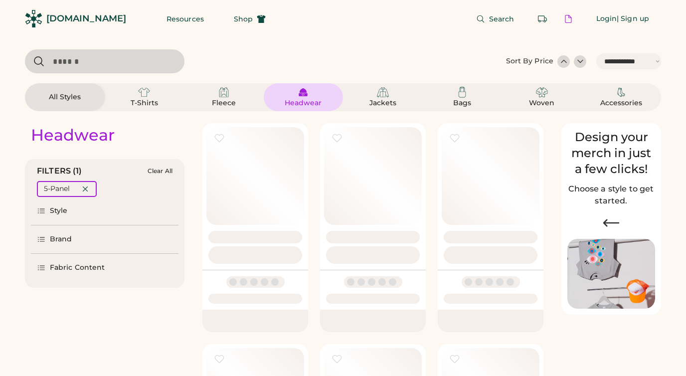
select select "*****"
select select "*"
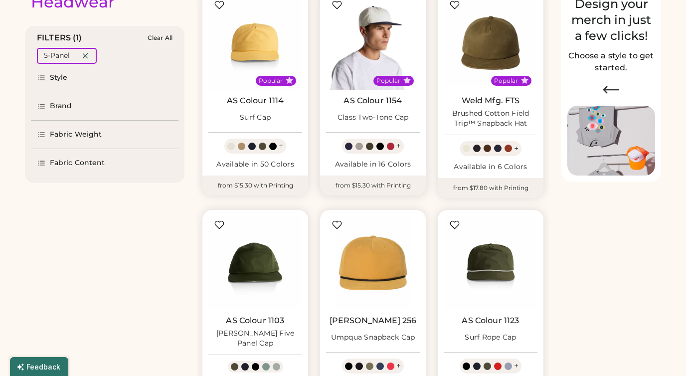
select select "*****"
select select "*"
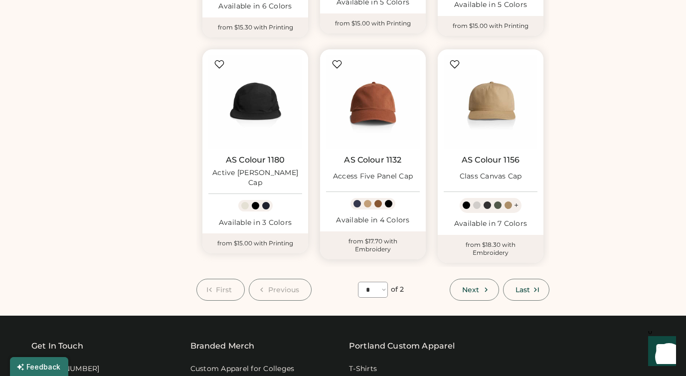
scroll to position [738, 0]
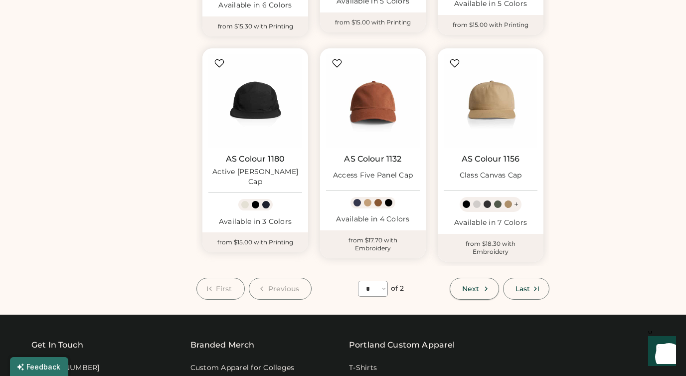
click at [477, 294] on button "Next" at bounding box center [474, 289] width 49 height 22
select select "*"
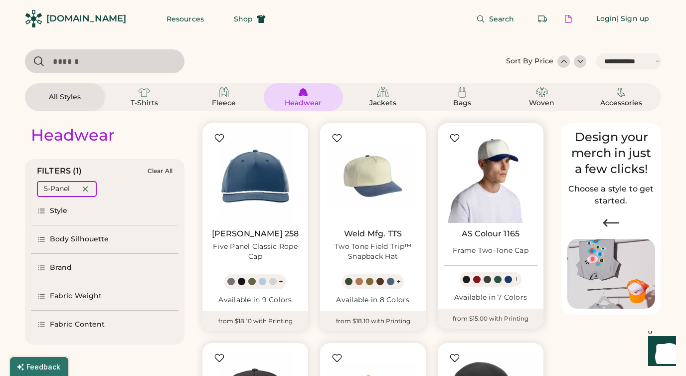
click at [486, 166] on img at bounding box center [491, 176] width 94 height 94
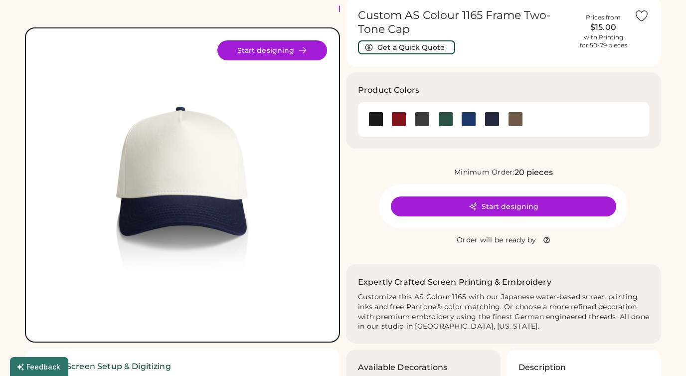
scroll to position [38, 0]
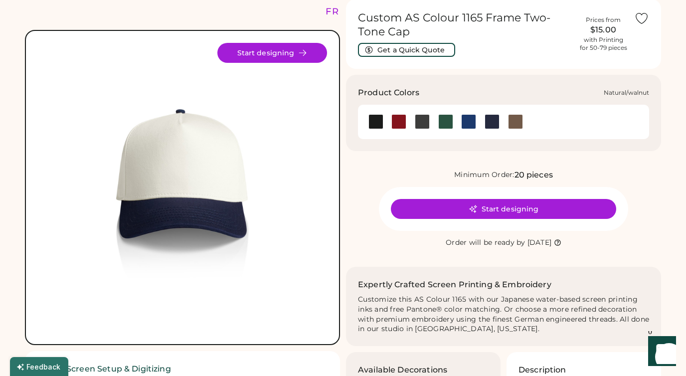
click at [516, 119] on div at bounding box center [515, 121] width 15 height 15
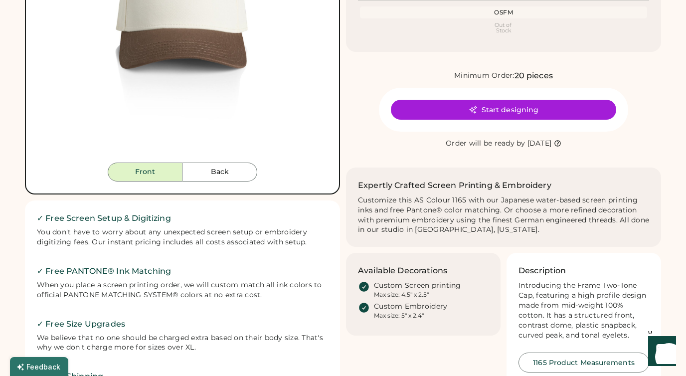
scroll to position [92, 0]
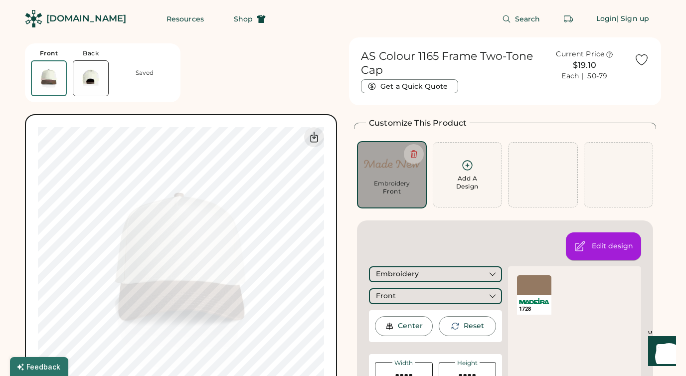
click at [582, 239] on div "Edit design" at bounding box center [603, 246] width 75 height 28
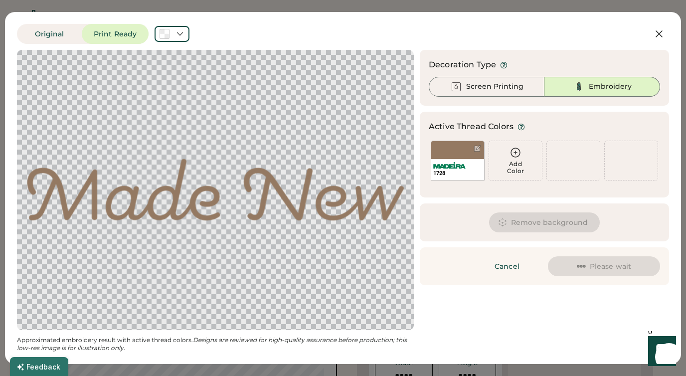
click at [274, 175] on div at bounding box center [215, 190] width 379 height 262
click at [657, 35] on icon at bounding box center [659, 34] width 6 height 6
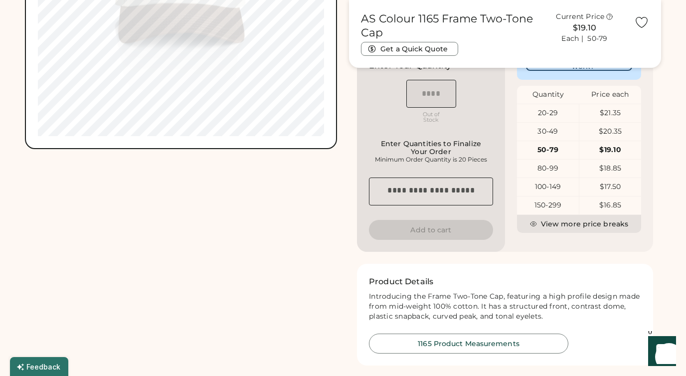
scroll to position [390, 0]
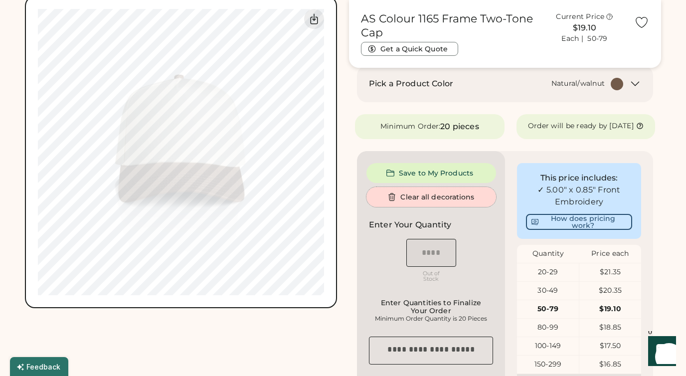
click at [410, 204] on button "Clear all decorations" at bounding box center [432, 197] width 130 height 20
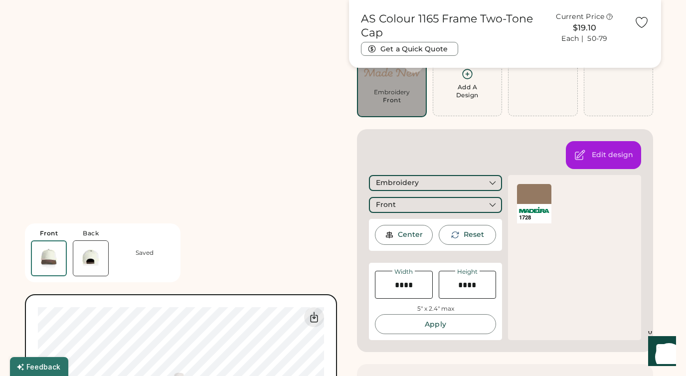
scroll to position [0, 0]
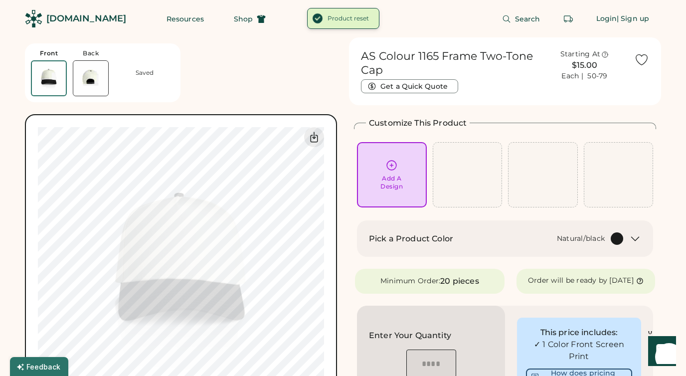
click at [388, 166] on icon at bounding box center [391, 165] width 9 height 9
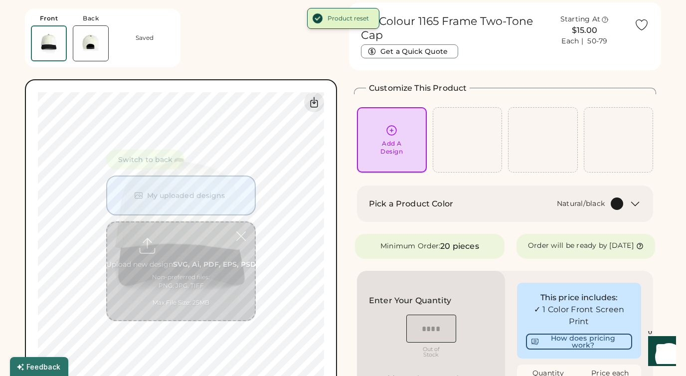
scroll to position [37, 0]
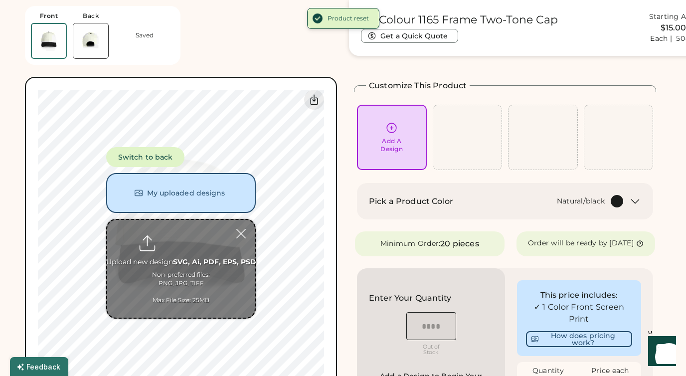
click at [178, 237] on input "file" at bounding box center [181, 269] width 148 height 98
type input "**********"
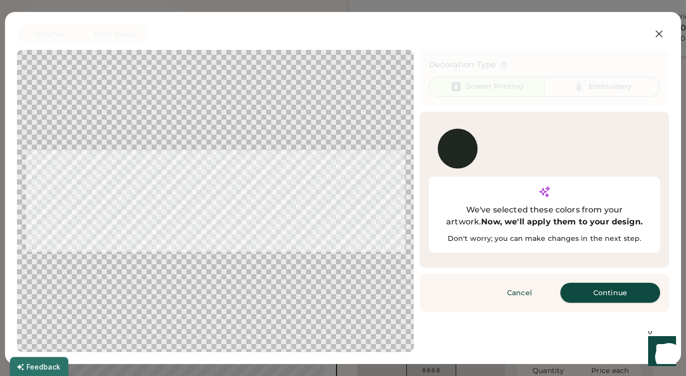
click at [591, 283] on button "Continue" at bounding box center [611, 293] width 100 height 20
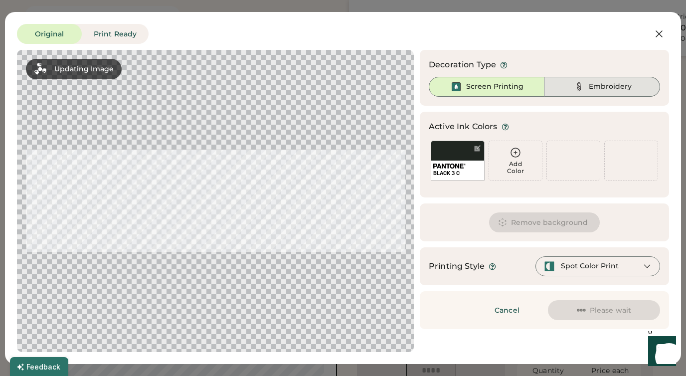
click at [590, 81] on div "Embroidery" at bounding box center [603, 87] width 116 height 20
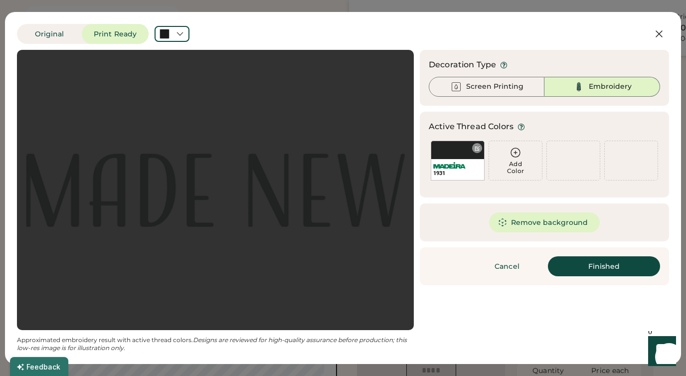
click at [459, 151] on div "1931" at bounding box center [458, 161] width 54 height 40
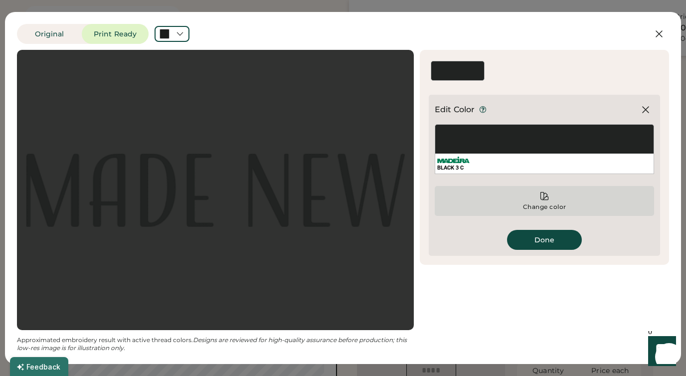
click at [545, 193] on icon at bounding box center [545, 196] width 10 height 10
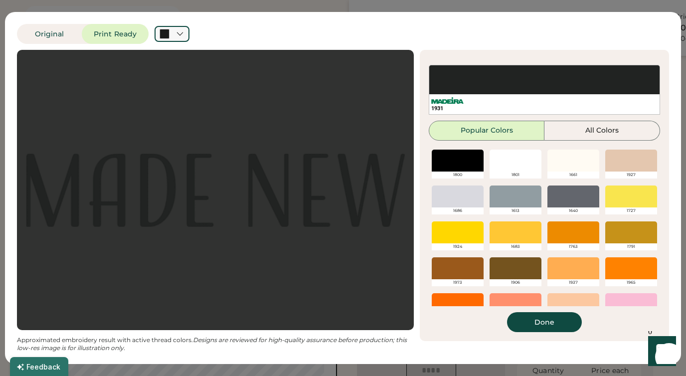
click at [184, 34] on icon at bounding box center [180, 33] width 9 height 9
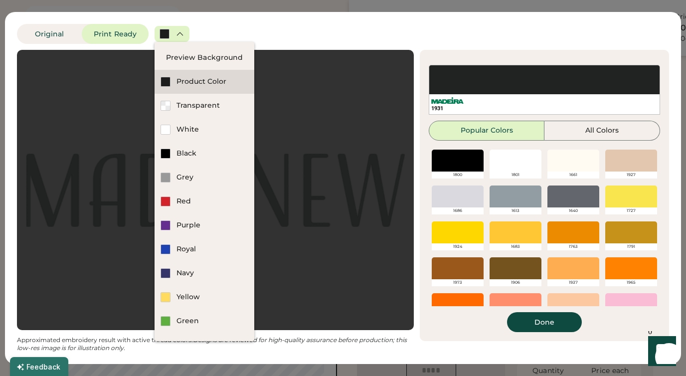
click at [201, 85] on div "Product Color" at bounding box center [213, 82] width 72 height 10
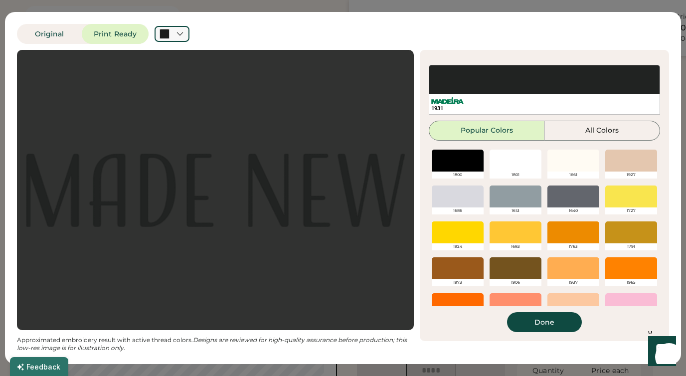
click at [175, 30] on div at bounding box center [172, 34] width 35 height 16
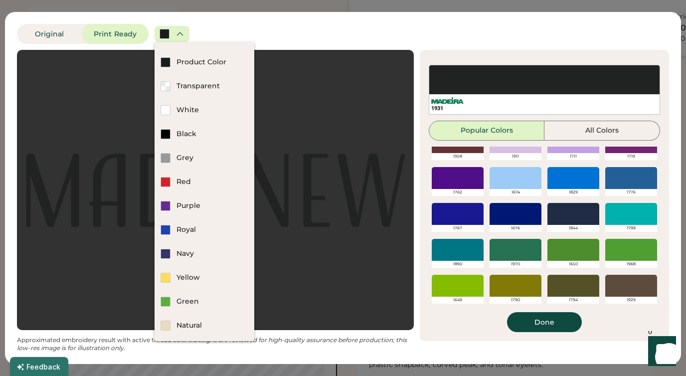
scroll to position [235, 0]
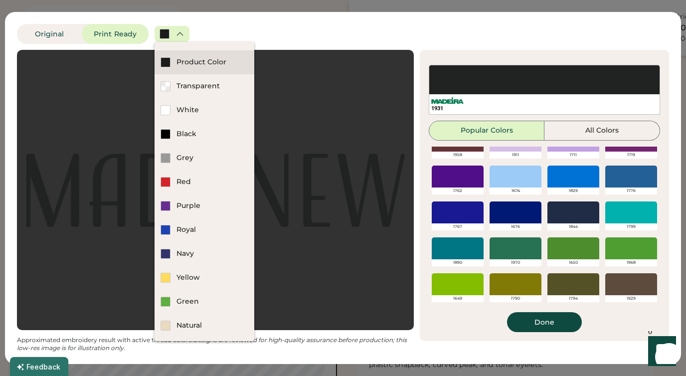
click at [236, 59] on div "Product Color" at bounding box center [213, 62] width 72 height 10
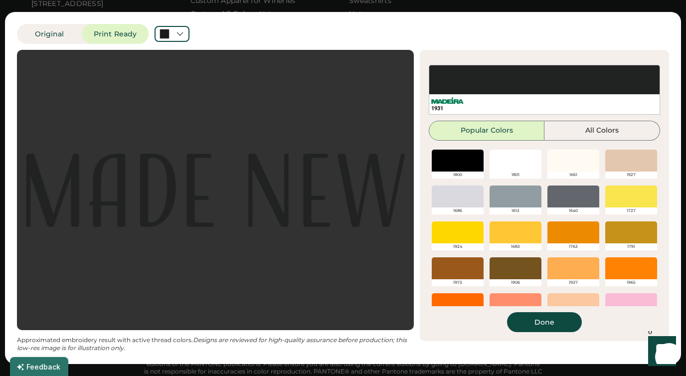
scroll to position [797, 0]
click at [606, 129] on button "All Colors" at bounding box center [603, 131] width 116 height 20
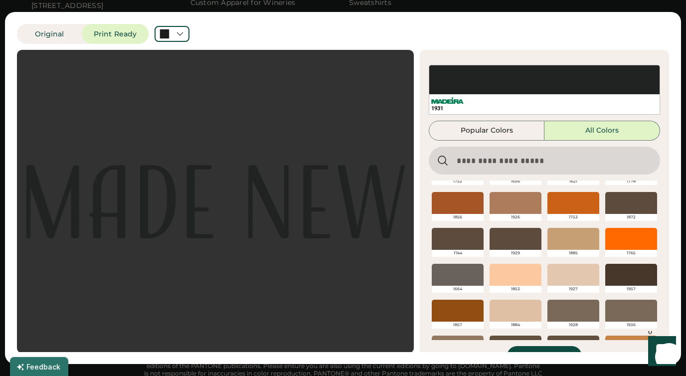
scroll to position [336, 0]
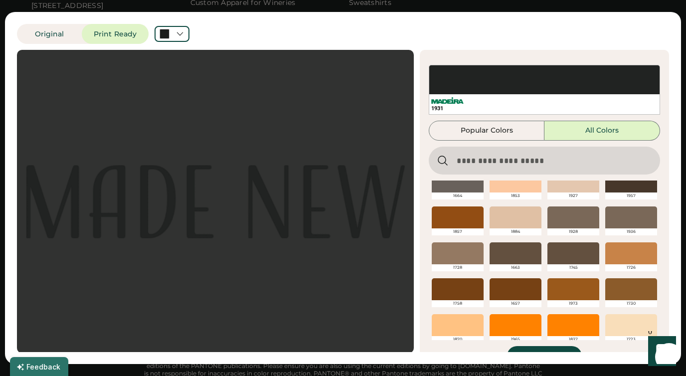
click at [444, 253] on div at bounding box center [458, 253] width 52 height 22
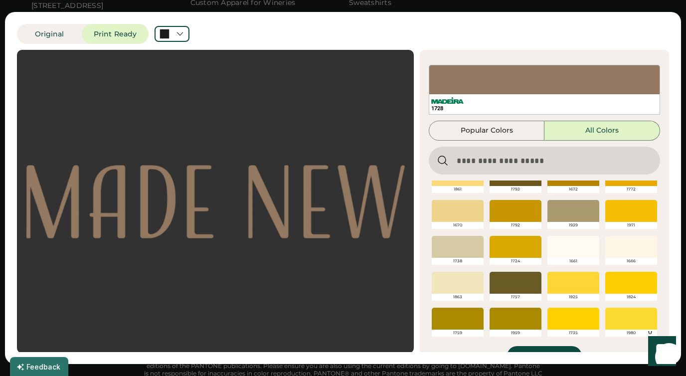
scroll to position [23, 0]
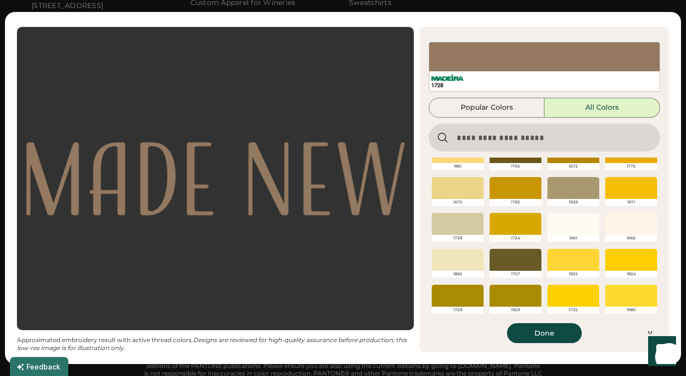
click at [526, 338] on button "Done" at bounding box center [544, 333] width 75 height 20
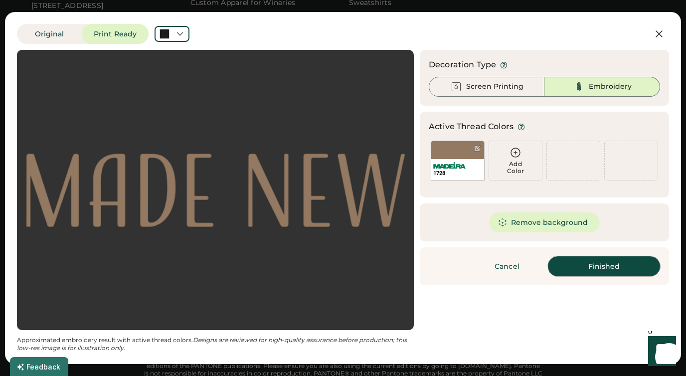
click at [568, 266] on button "Finished" at bounding box center [604, 266] width 112 height 20
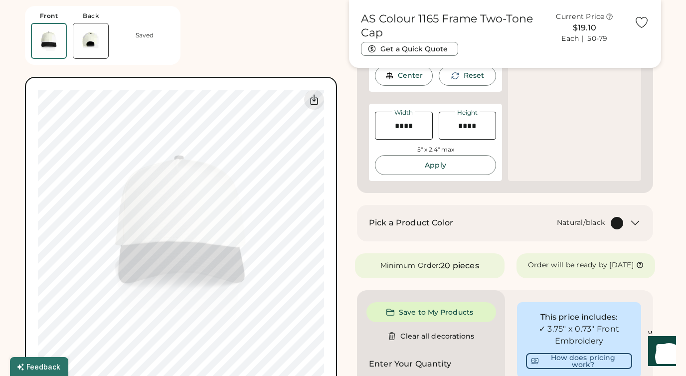
scroll to position [252, 0]
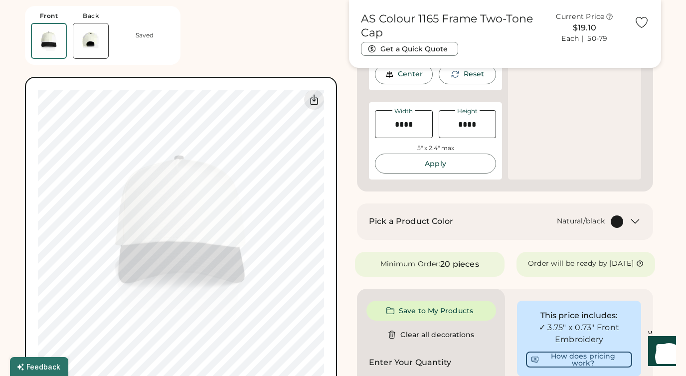
click at [623, 215] on div "Pick a Product Color Natural/black" at bounding box center [505, 221] width 272 height 12
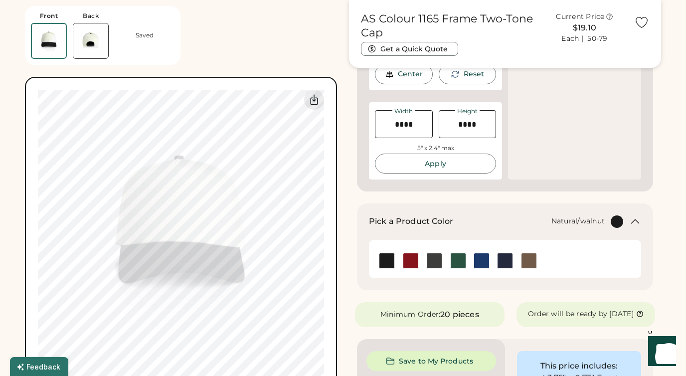
click at [528, 259] on img at bounding box center [529, 260] width 15 height 15
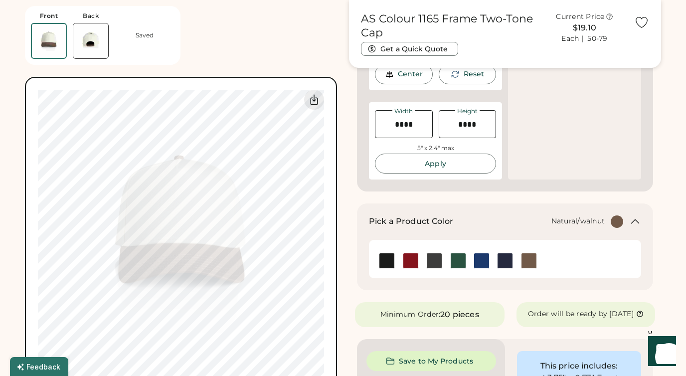
click at [406, 126] on input "input" at bounding box center [404, 124] width 58 height 28
type input "****"
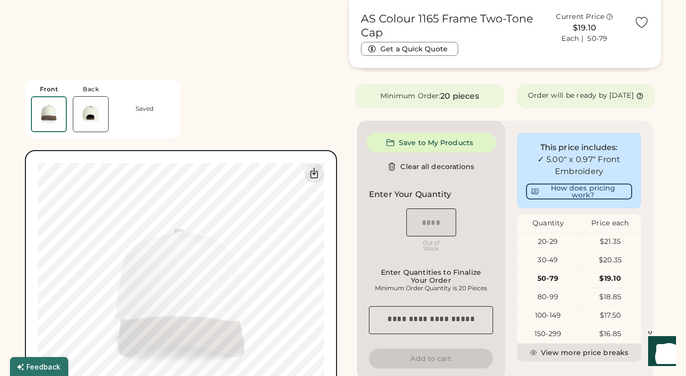
scroll to position [203, 0]
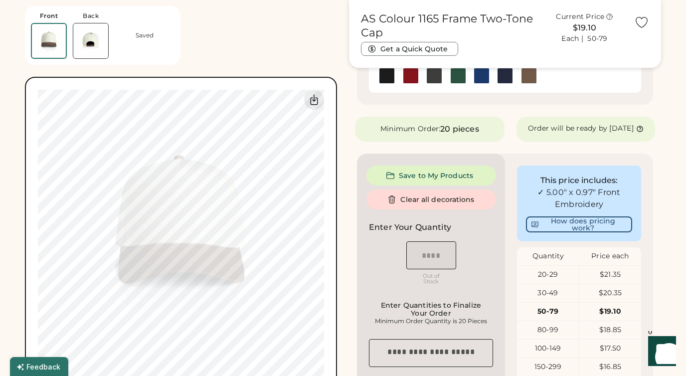
click at [403, 209] on button "Clear all decorations" at bounding box center [432, 200] width 130 height 20
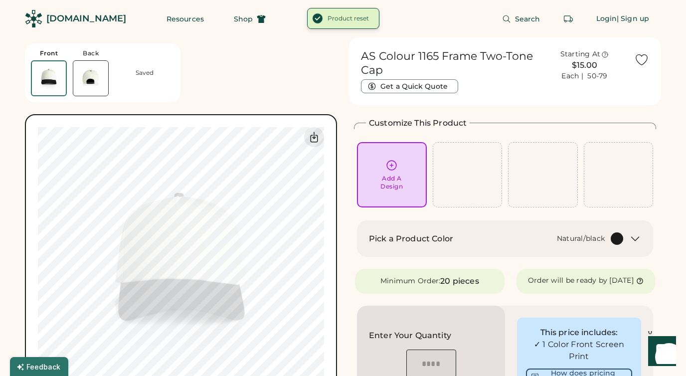
click at [549, 230] on div "Pick a Product Color Natural/black" at bounding box center [505, 238] width 296 height 36
click at [613, 242] on div at bounding box center [617, 238] width 12 height 12
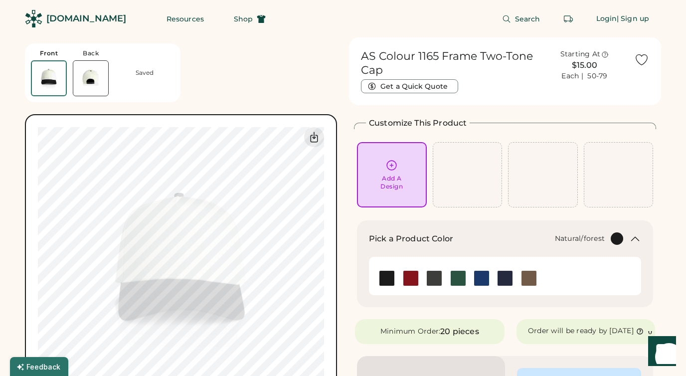
click at [463, 276] on img at bounding box center [458, 278] width 15 height 15
click at [488, 276] on img at bounding box center [481, 278] width 15 height 15
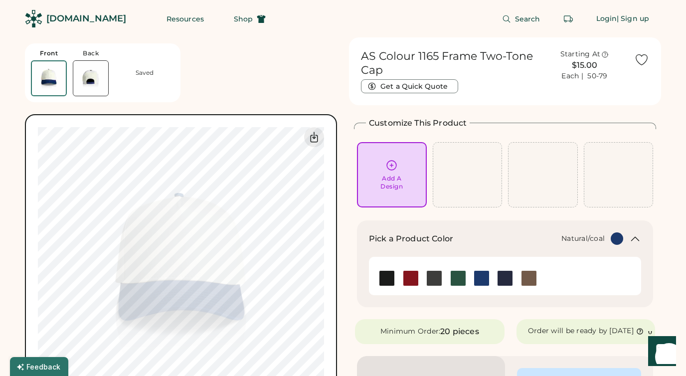
click at [433, 277] on img at bounding box center [434, 278] width 15 height 15
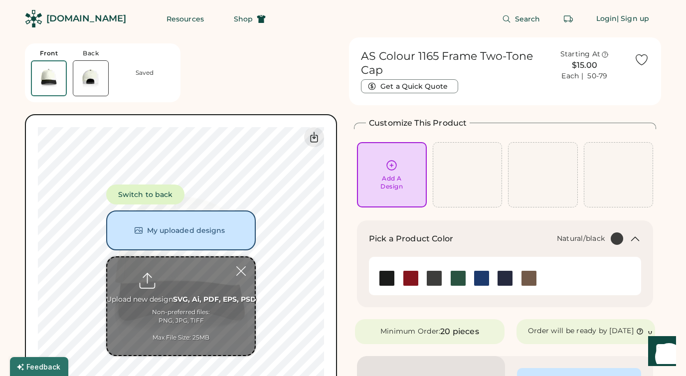
scroll to position [51, 0]
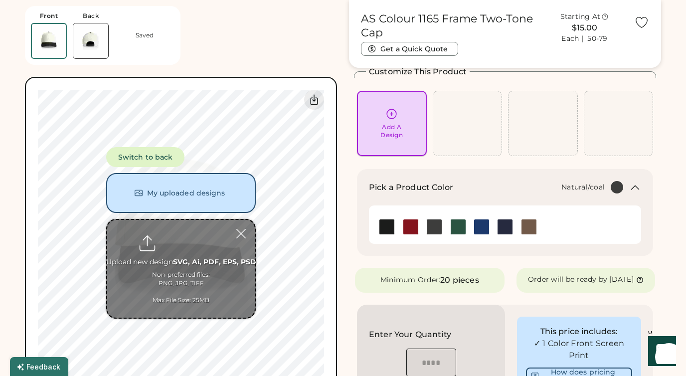
click at [394, 117] on icon at bounding box center [392, 114] width 12 height 12
click at [177, 236] on input "file" at bounding box center [181, 269] width 148 height 98
type input "**********"
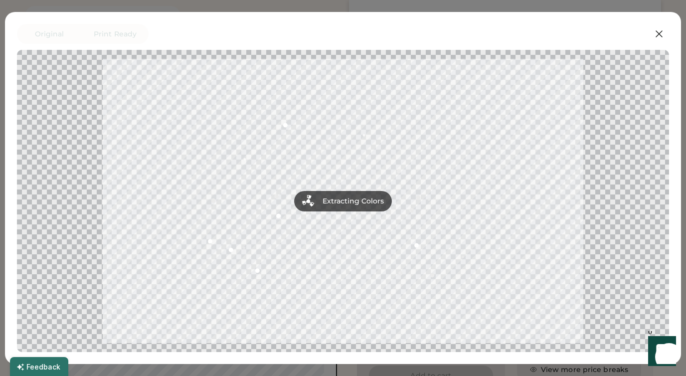
scroll to position [339, 0]
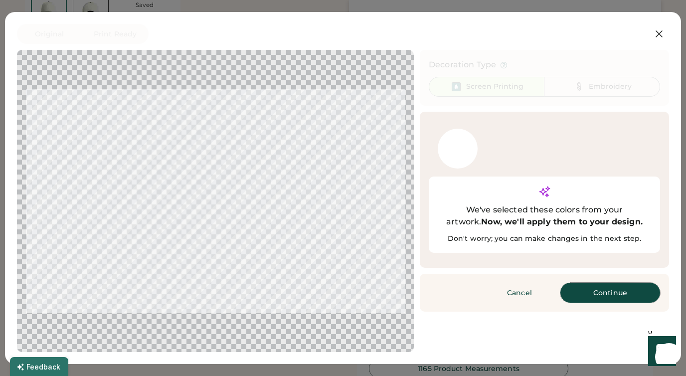
click at [603, 283] on button "Continue" at bounding box center [611, 293] width 100 height 20
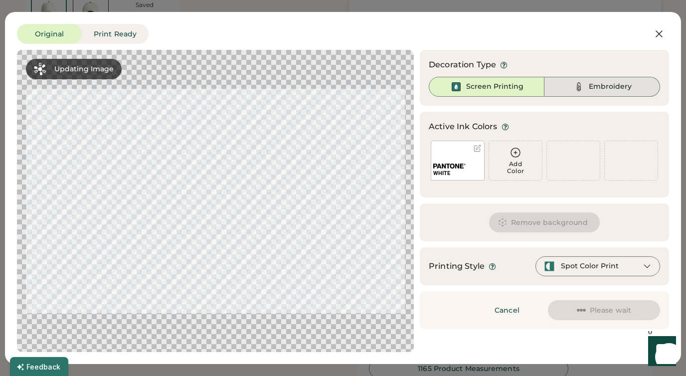
click at [607, 82] on div "Embroidery" at bounding box center [610, 87] width 43 height 10
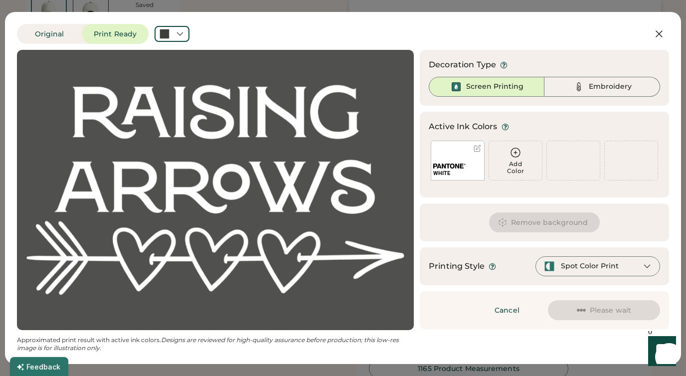
click at [458, 173] on div "WHITE" at bounding box center [457, 173] width 49 height 7
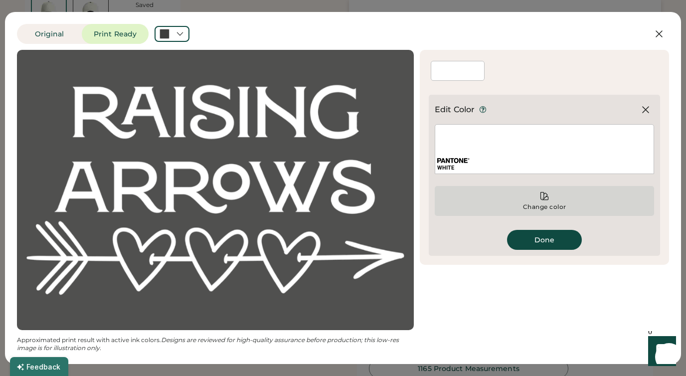
click at [548, 194] on icon at bounding box center [545, 196] width 10 height 10
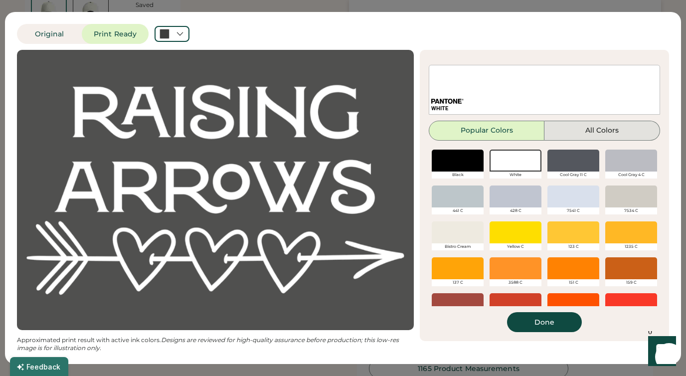
click at [579, 132] on button "All Colors" at bounding box center [603, 131] width 116 height 20
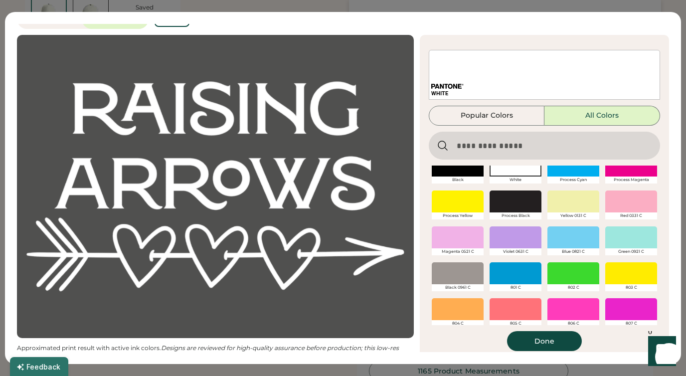
scroll to position [0, 0]
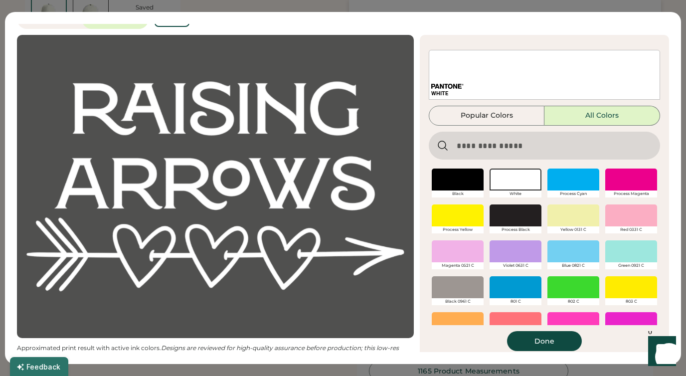
click at [640, 255] on div at bounding box center [632, 251] width 52 height 22
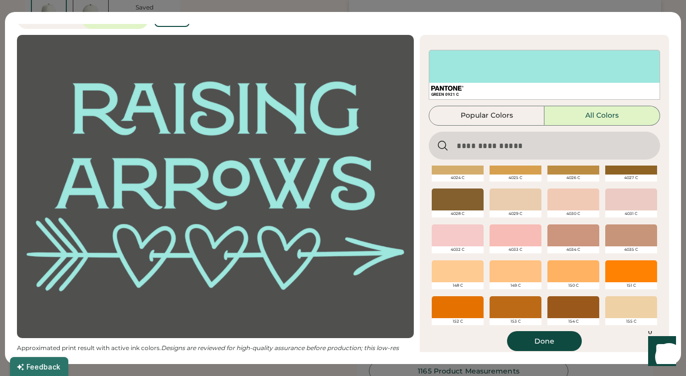
scroll to position [1598, 0]
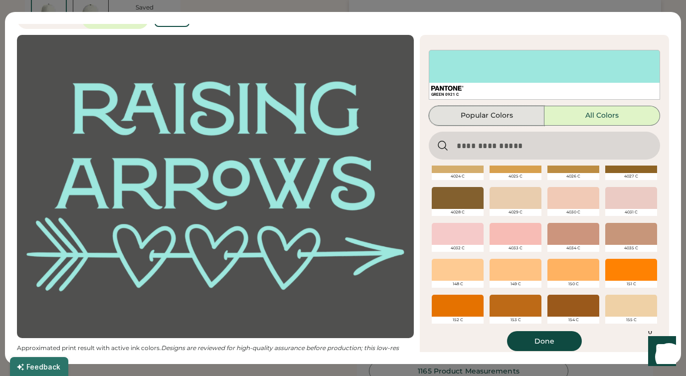
click at [479, 118] on button "Popular Colors" at bounding box center [487, 116] width 116 height 20
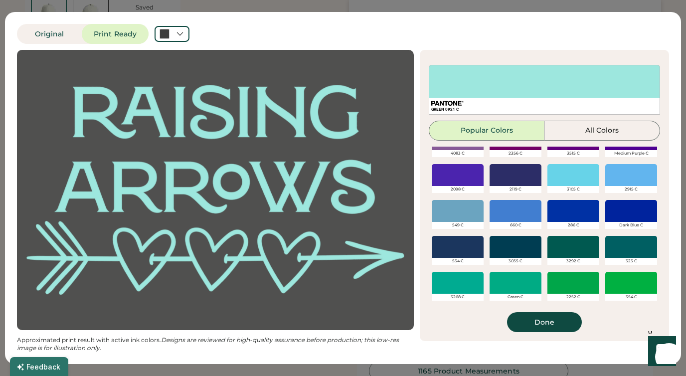
scroll to position [273, 0]
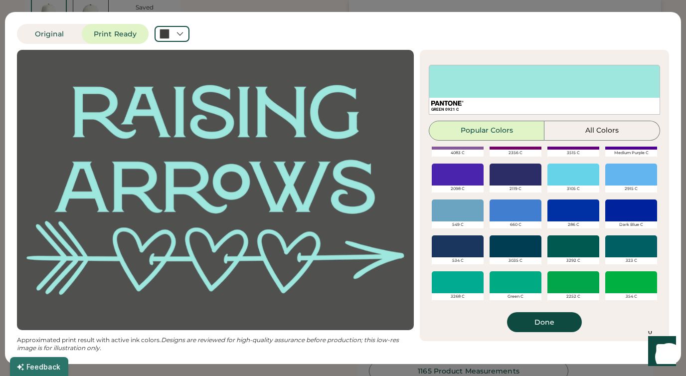
click at [468, 210] on div at bounding box center [458, 211] width 52 height 22
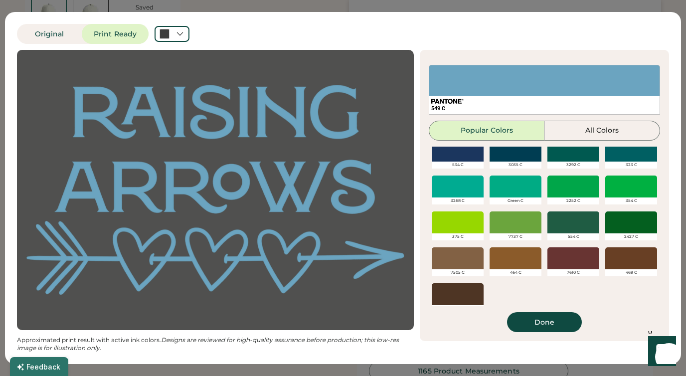
scroll to position [377, 0]
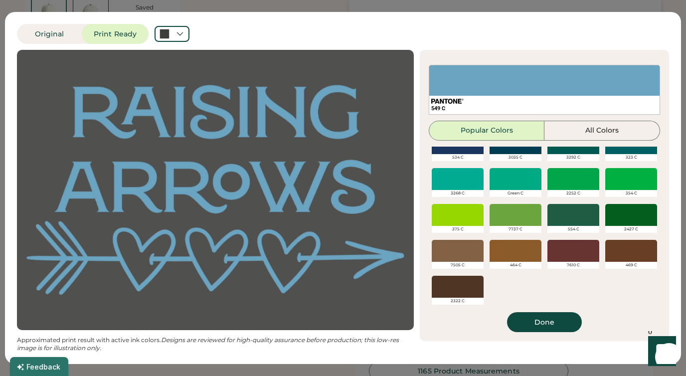
click at [530, 221] on div at bounding box center [516, 215] width 52 height 22
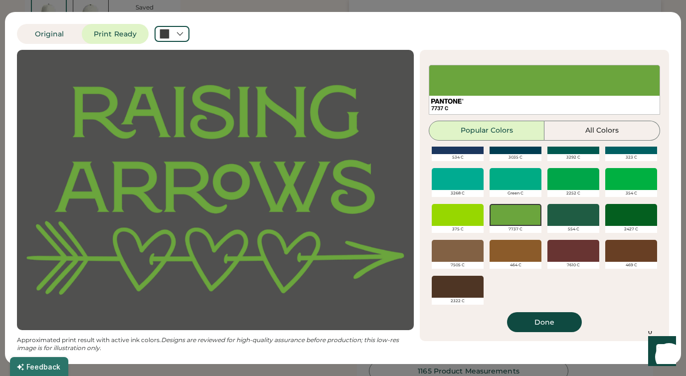
click at [560, 217] on div at bounding box center [574, 215] width 52 height 22
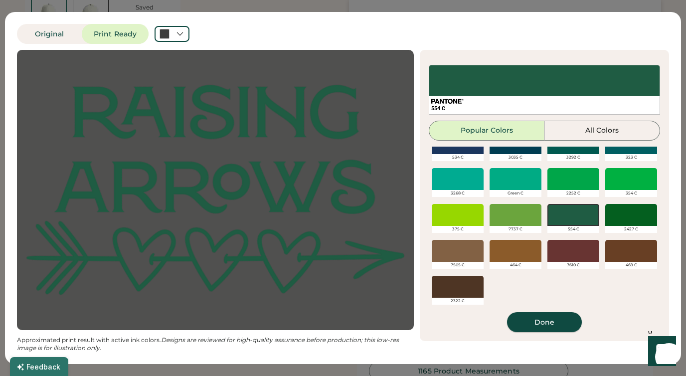
click at [550, 318] on button "Done" at bounding box center [544, 322] width 75 height 20
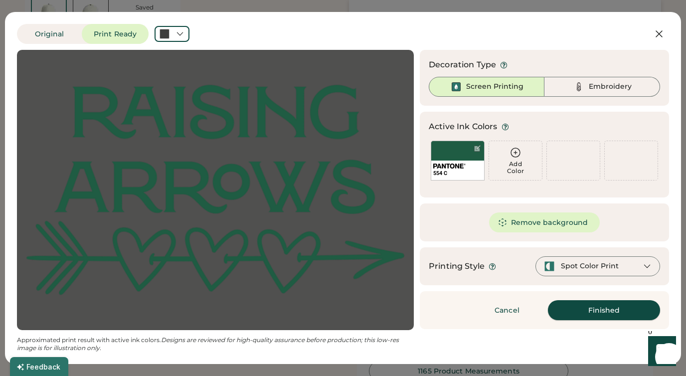
scroll to position [0, 0]
click at [594, 82] on div "Embroidery" at bounding box center [610, 87] width 43 height 10
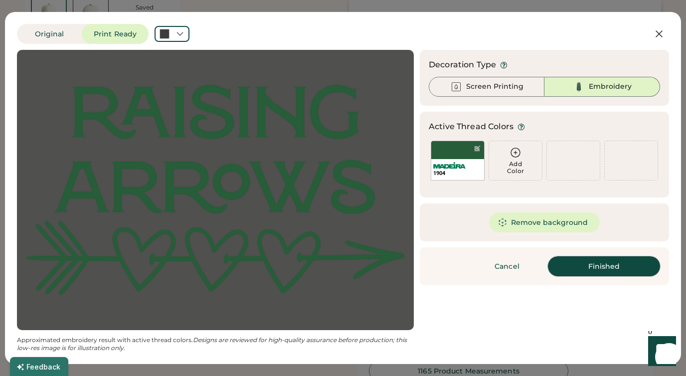
click at [589, 271] on button "Finished" at bounding box center [604, 266] width 112 height 20
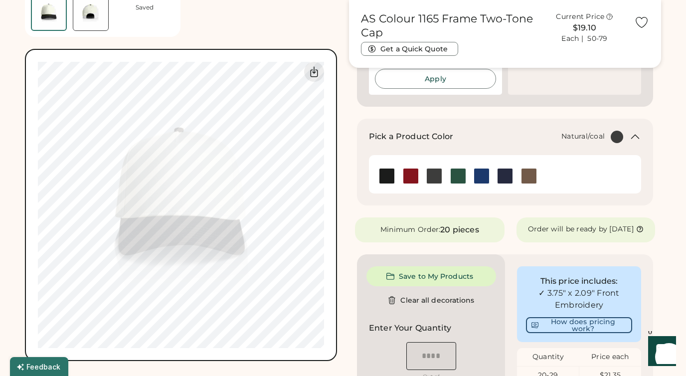
click at [605, 137] on div "Natural/coal" at bounding box center [583, 137] width 43 height 10
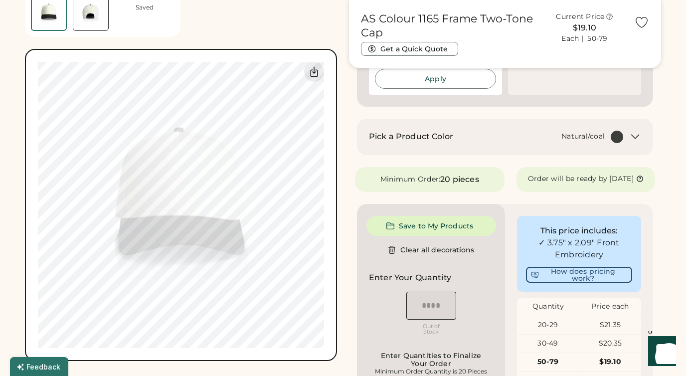
click at [605, 137] on div "Natural/coal" at bounding box center [583, 137] width 43 height 10
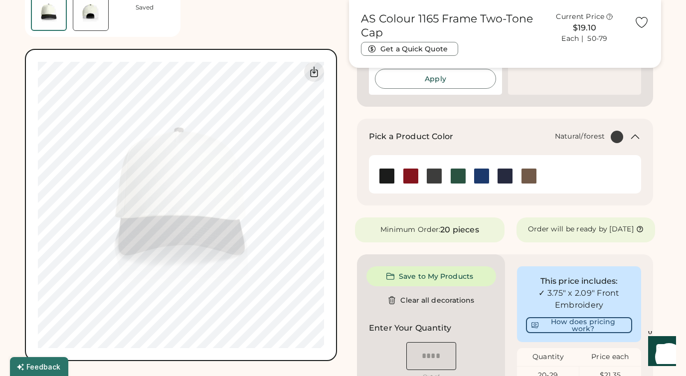
click at [456, 174] on img at bounding box center [458, 176] width 15 height 15
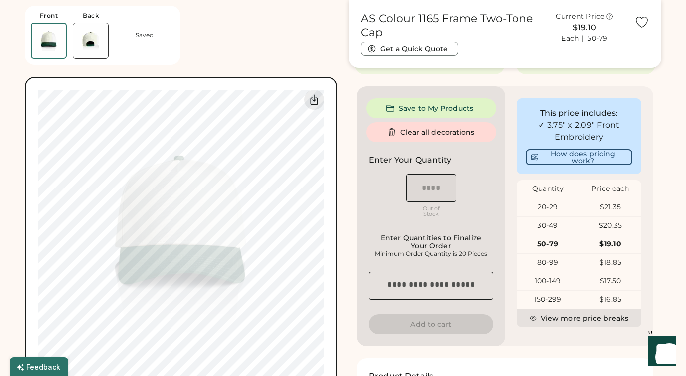
scroll to position [129, 0]
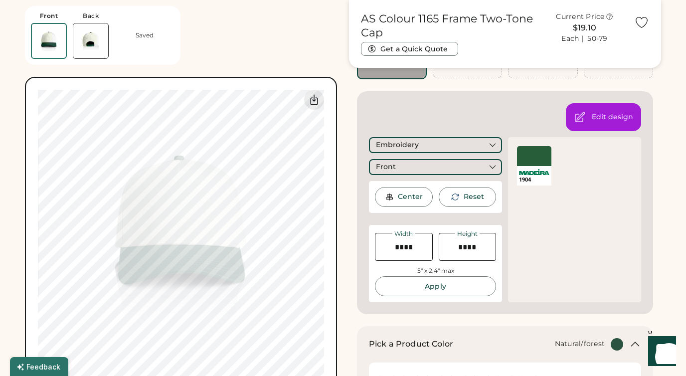
click at [415, 246] on input "input" at bounding box center [404, 247] width 58 height 28
type input "****"
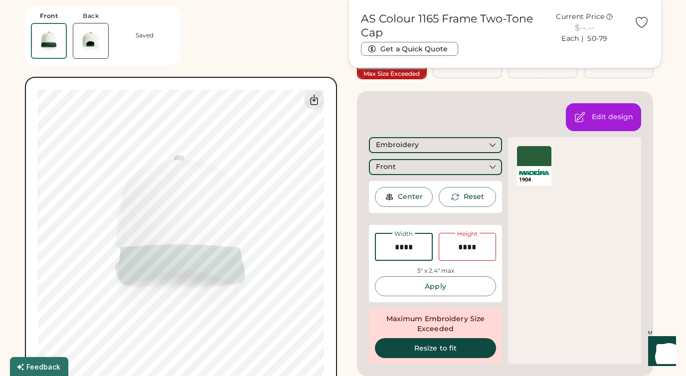
click at [392, 242] on input "input" at bounding box center [404, 247] width 58 height 28
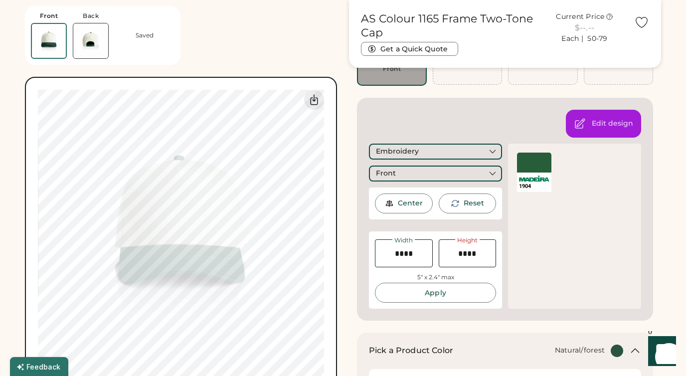
scroll to position [76, 0]
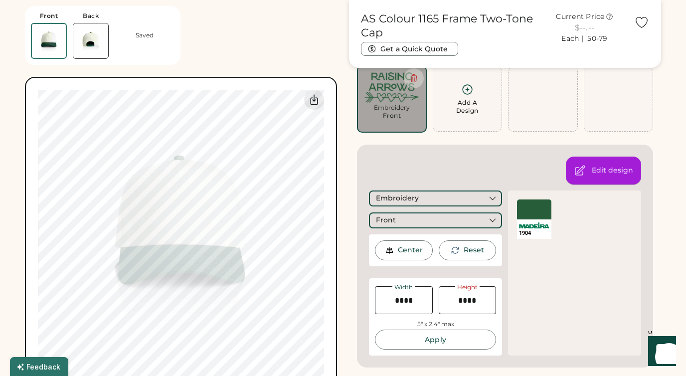
click at [598, 164] on div "Edit design" at bounding box center [603, 171] width 75 height 28
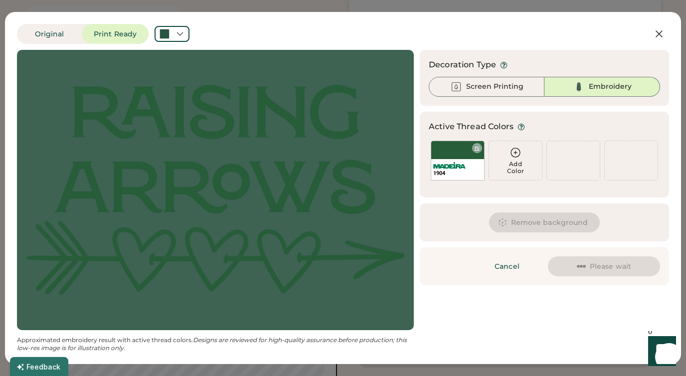
click at [446, 153] on div "1904" at bounding box center [458, 161] width 54 height 40
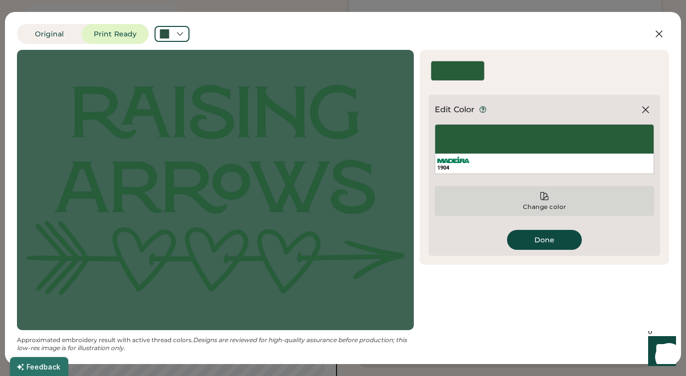
click at [540, 194] on icon at bounding box center [545, 196] width 10 height 10
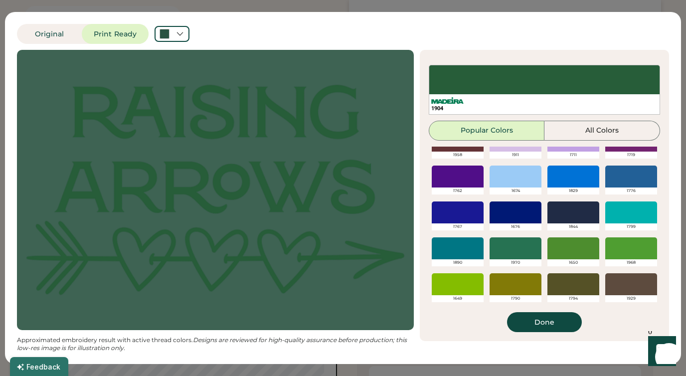
scroll to position [164, 0]
click at [518, 243] on div at bounding box center [516, 248] width 52 height 22
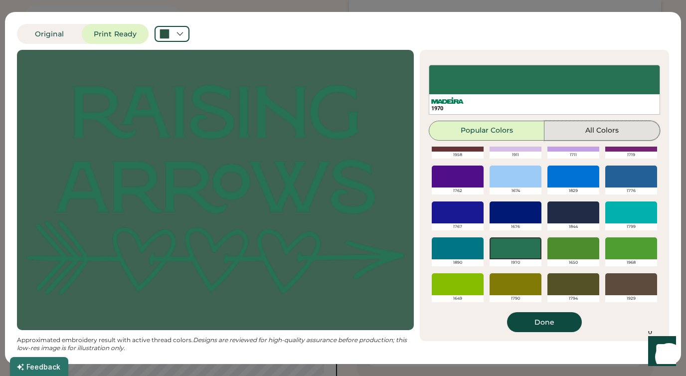
click at [576, 131] on button "All Colors" at bounding box center [603, 131] width 116 height 20
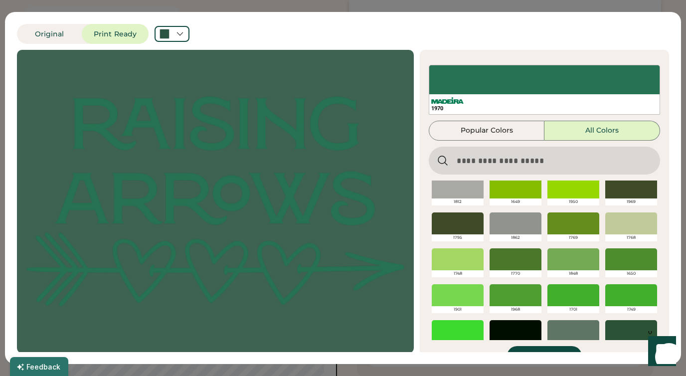
scroll to position [1033, 0]
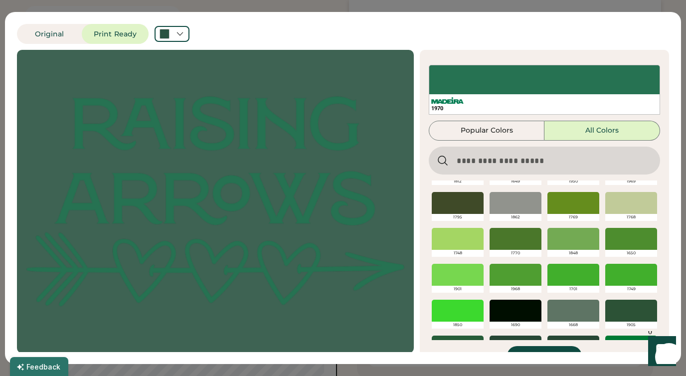
click at [635, 308] on div at bounding box center [632, 311] width 52 height 22
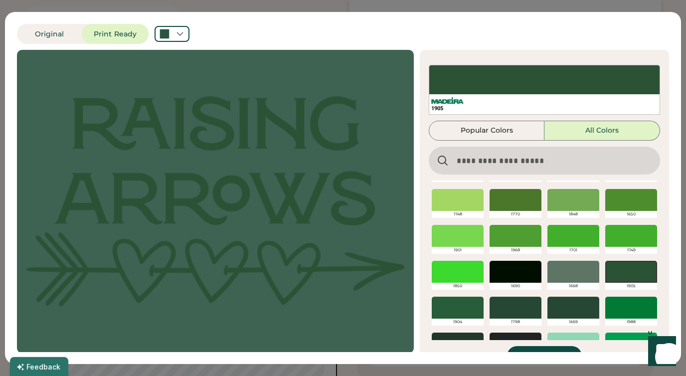
scroll to position [1092, 0]
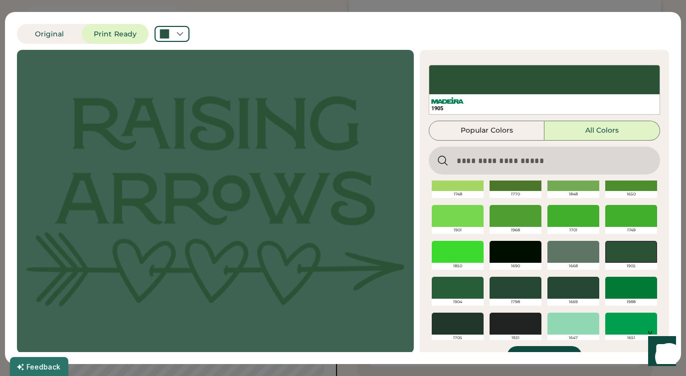
click at [468, 289] on div at bounding box center [458, 288] width 52 height 22
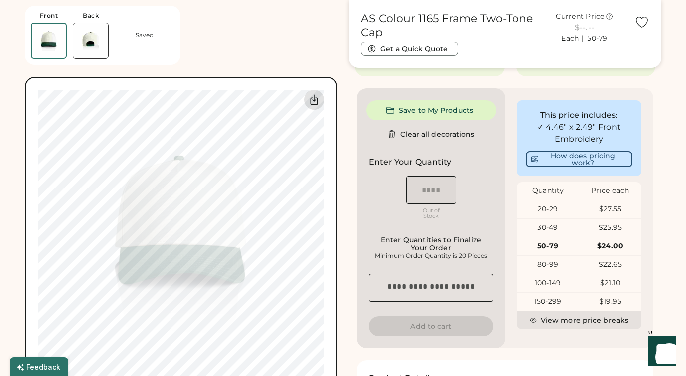
click at [309, 92] on div at bounding box center [314, 100] width 20 height 20
click at [351, 88] on div "AS Colour 1165 Frame Two-Tone Cap Get a Quick Quote Current Price $--.-- Each |…" at bounding box center [505, 125] width 312 height 710
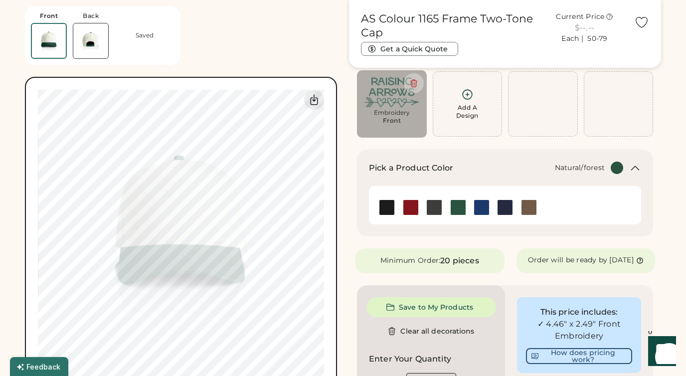
scroll to position [70, 0]
click at [433, 209] on img at bounding box center [434, 208] width 15 height 15
click at [465, 93] on icon at bounding box center [467, 95] width 12 height 12
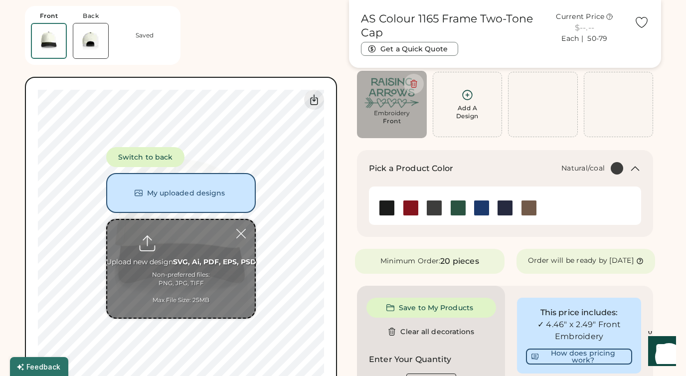
click at [183, 241] on input "file" at bounding box center [181, 269] width 148 height 98
type input "**********"
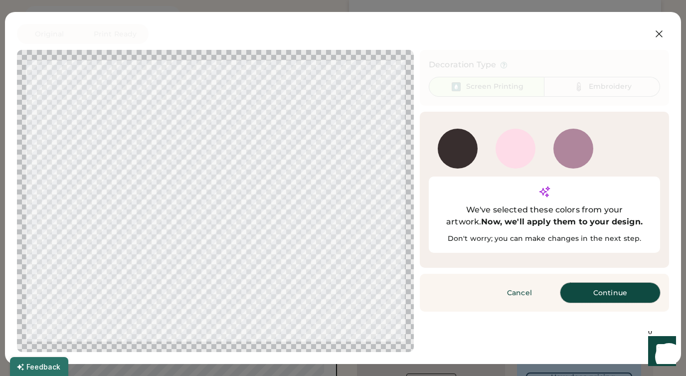
click at [604, 283] on button "Continue" at bounding box center [611, 293] width 100 height 20
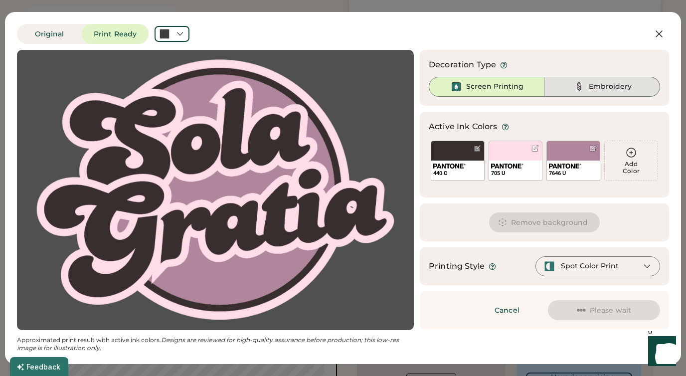
click at [588, 86] on div "Embroidery" at bounding box center [603, 87] width 116 height 20
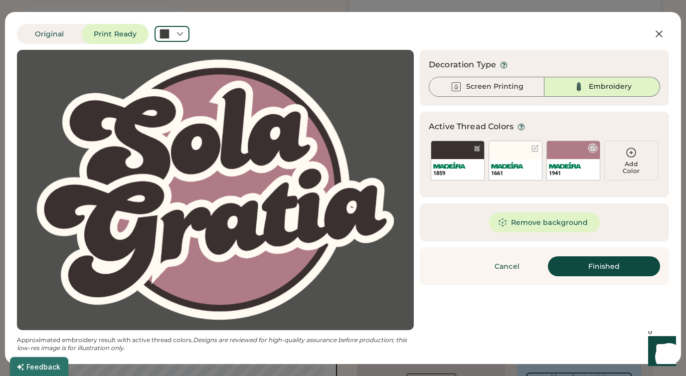
click at [569, 149] on div "1941" at bounding box center [574, 161] width 54 height 40
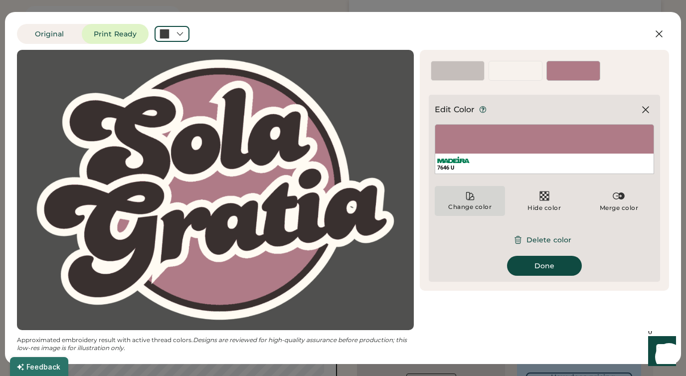
click at [479, 194] on div "Change color" at bounding box center [470, 201] width 70 height 30
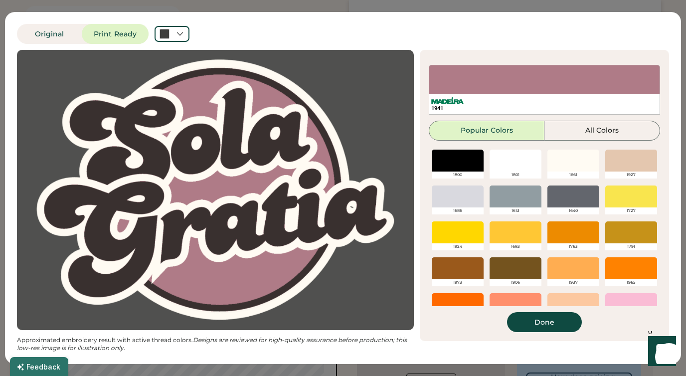
scroll to position [235, 0]
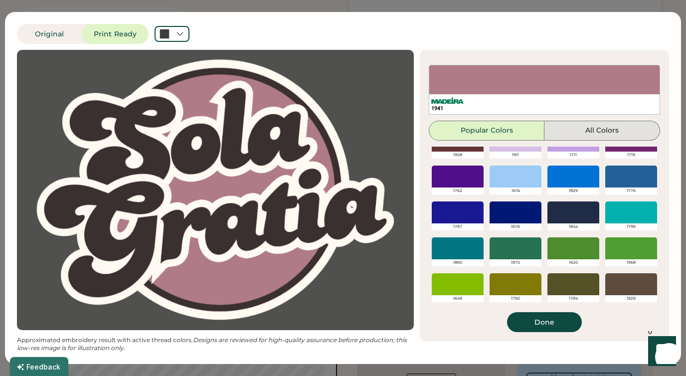
click at [592, 131] on button "All Colors" at bounding box center [603, 131] width 116 height 20
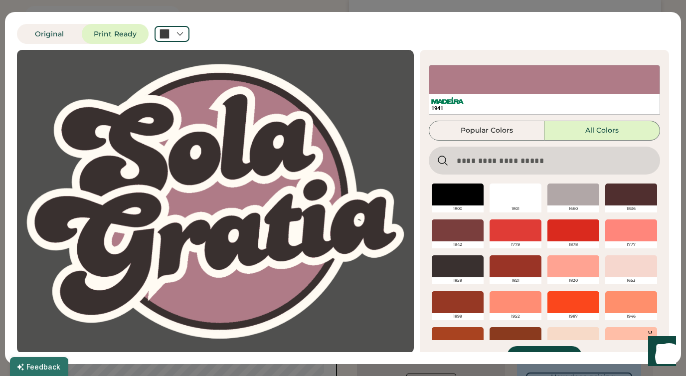
click at [545, 159] on input "input" at bounding box center [544, 161] width 231 height 28
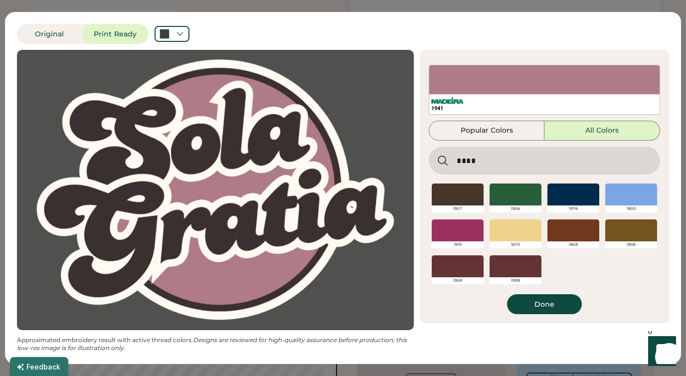
click at [466, 160] on input "input" at bounding box center [544, 161] width 231 height 28
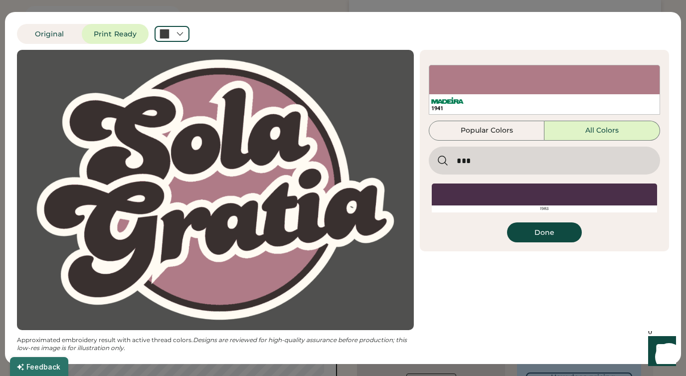
click at [595, 132] on button "All Colors" at bounding box center [603, 131] width 116 height 20
click at [471, 158] on input "input" at bounding box center [544, 161] width 231 height 28
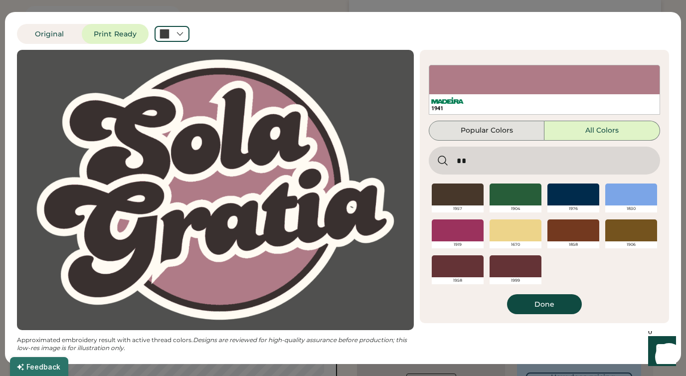
type input "*"
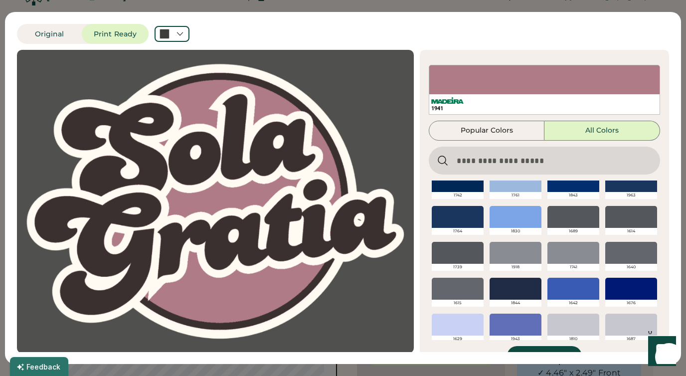
scroll to position [1957, 0]
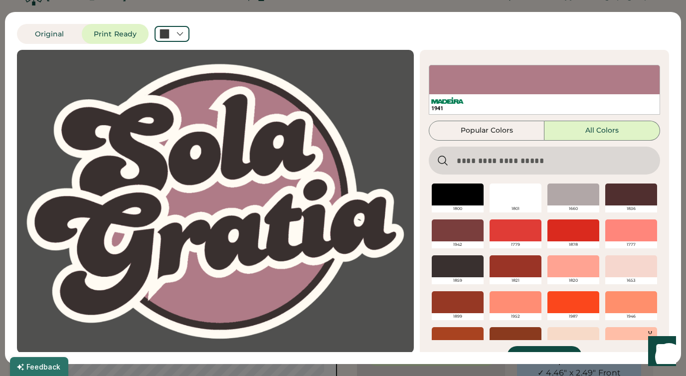
scroll to position [1957, 0]
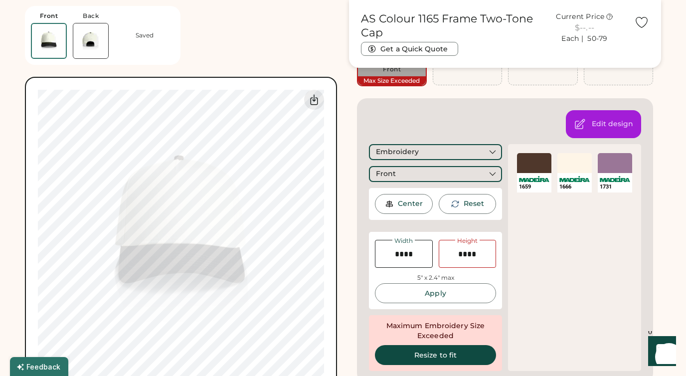
scroll to position [128, 0]
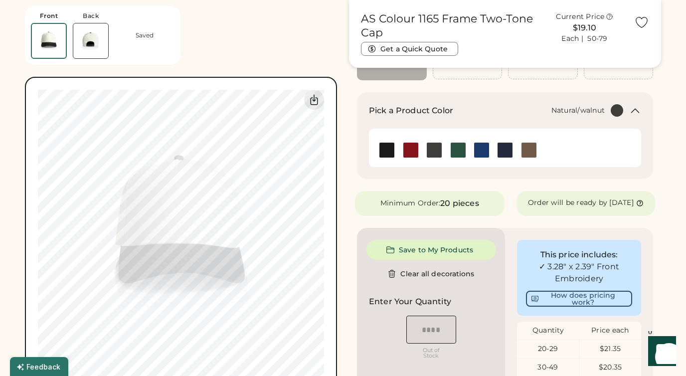
click at [529, 149] on img at bounding box center [529, 150] width 15 height 15
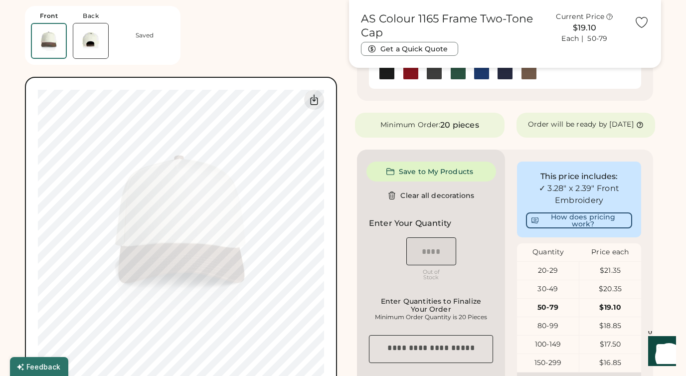
scroll to position [211, 0]
